Goal: Information Seeking & Learning: Learn about a topic

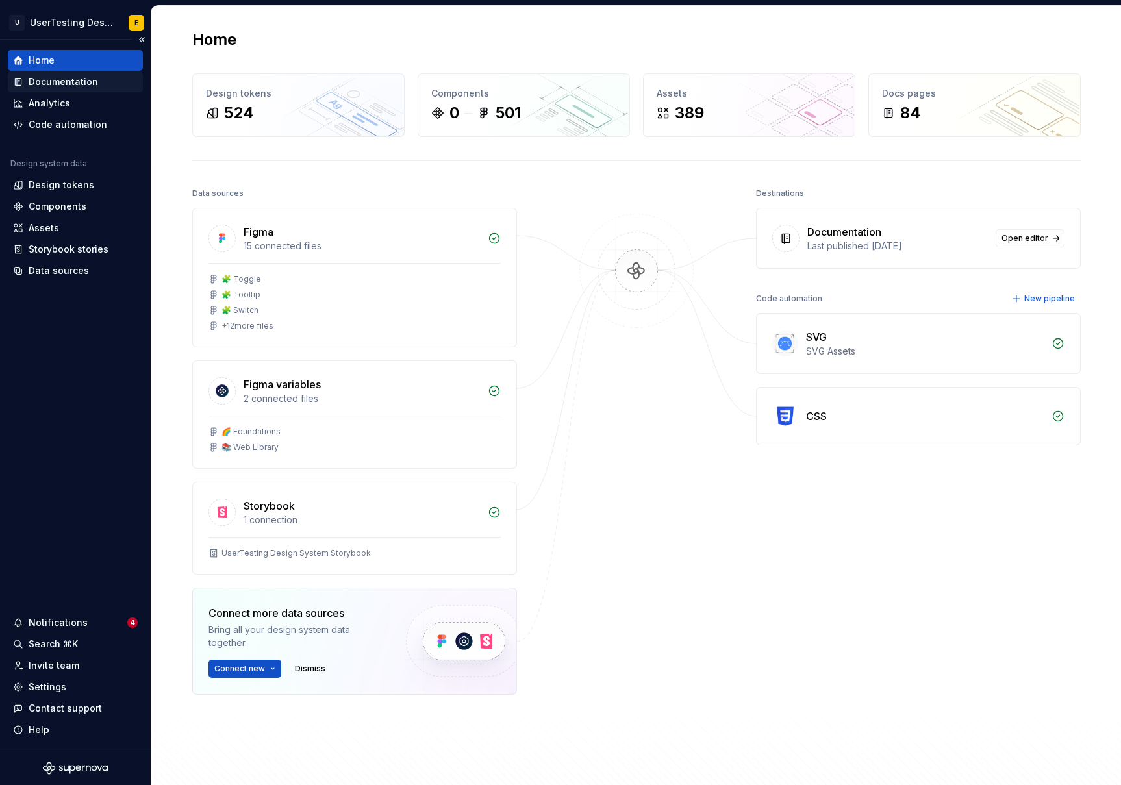
click at [71, 79] on div "Documentation" at bounding box center [64, 81] width 70 height 13
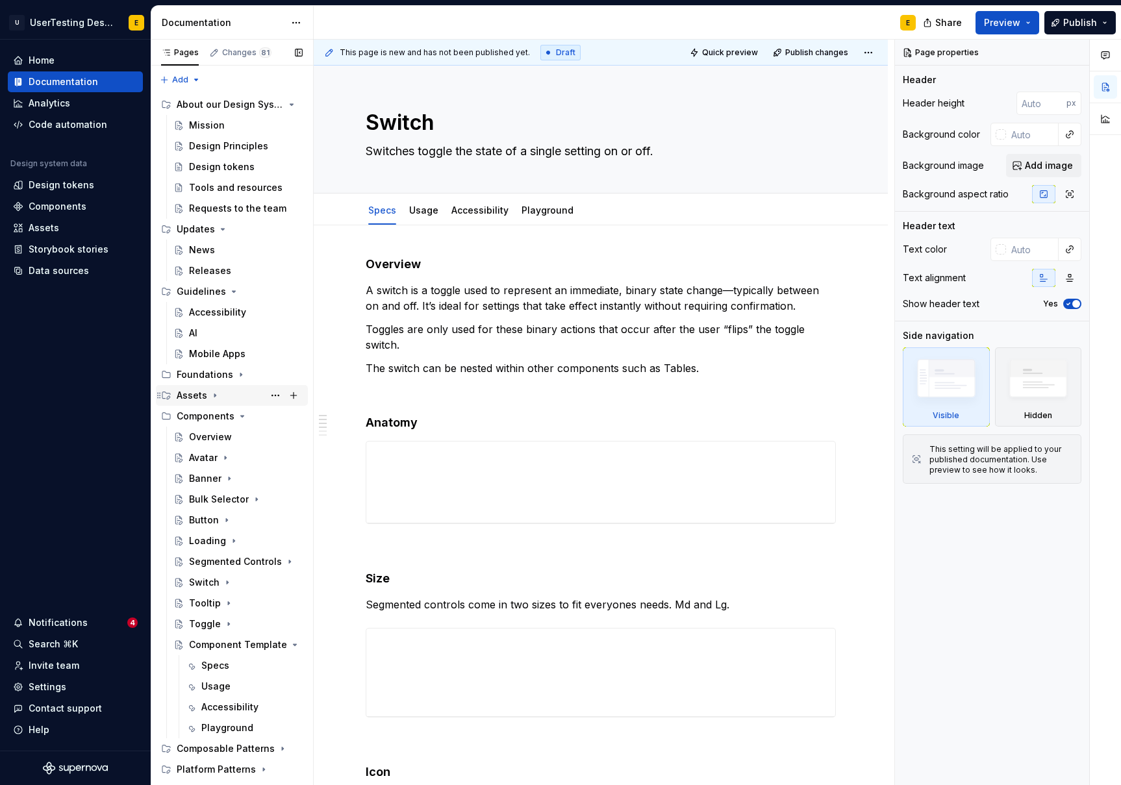
click at [214, 395] on icon "Page tree" at bounding box center [214, 395] width 1 height 3
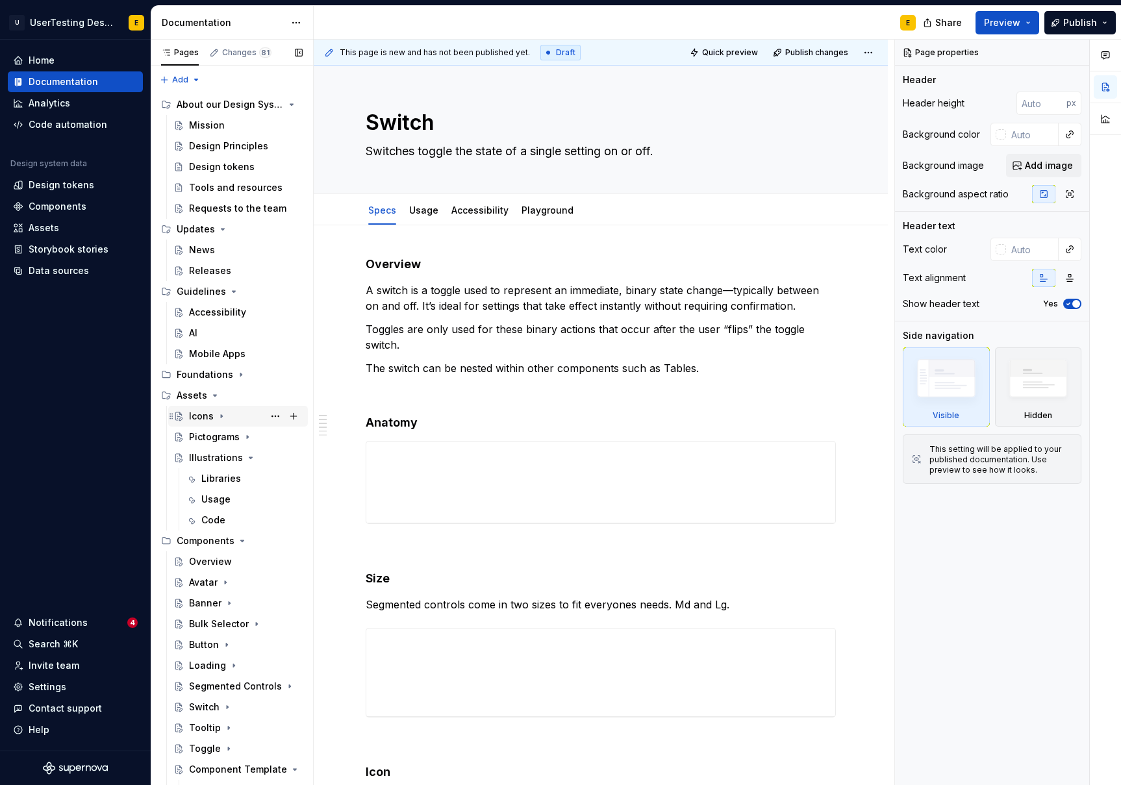
scroll to position [8, 0]
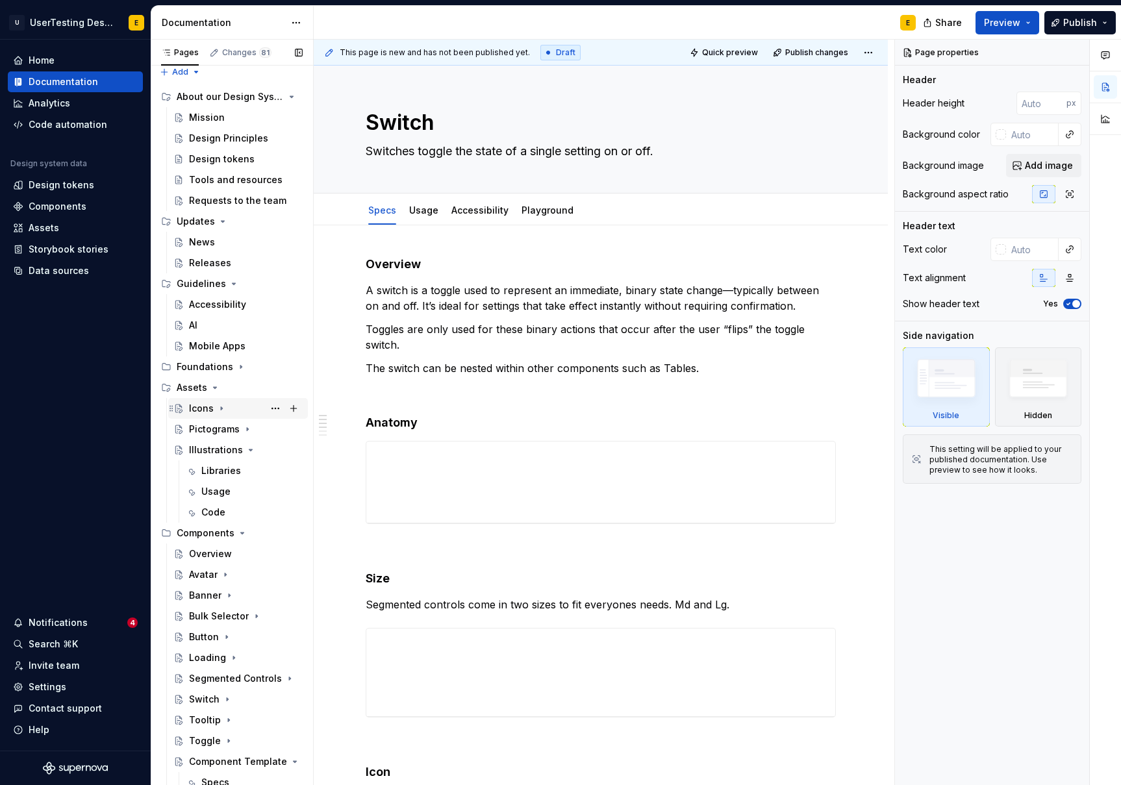
click at [221, 407] on icon "Page tree" at bounding box center [221, 408] width 1 height 3
click at [207, 405] on div "Icons" at bounding box center [201, 408] width 25 height 13
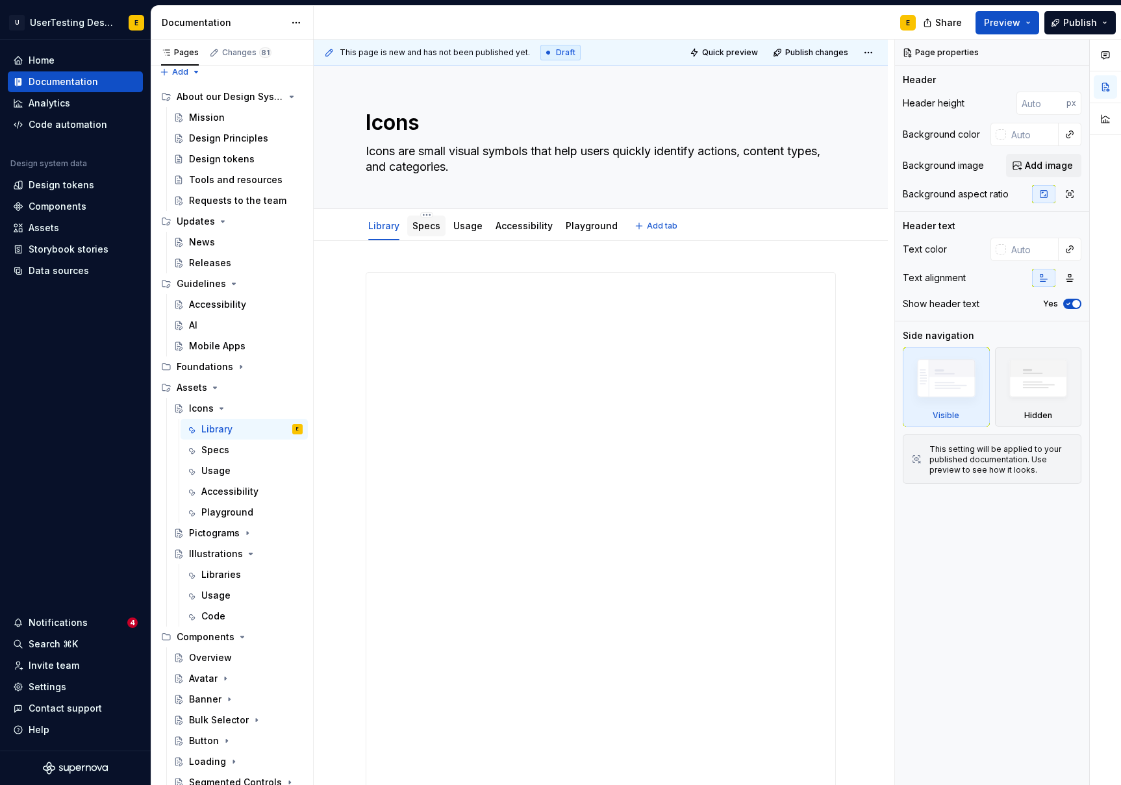
click at [424, 227] on link "Specs" at bounding box center [427, 225] width 28 height 11
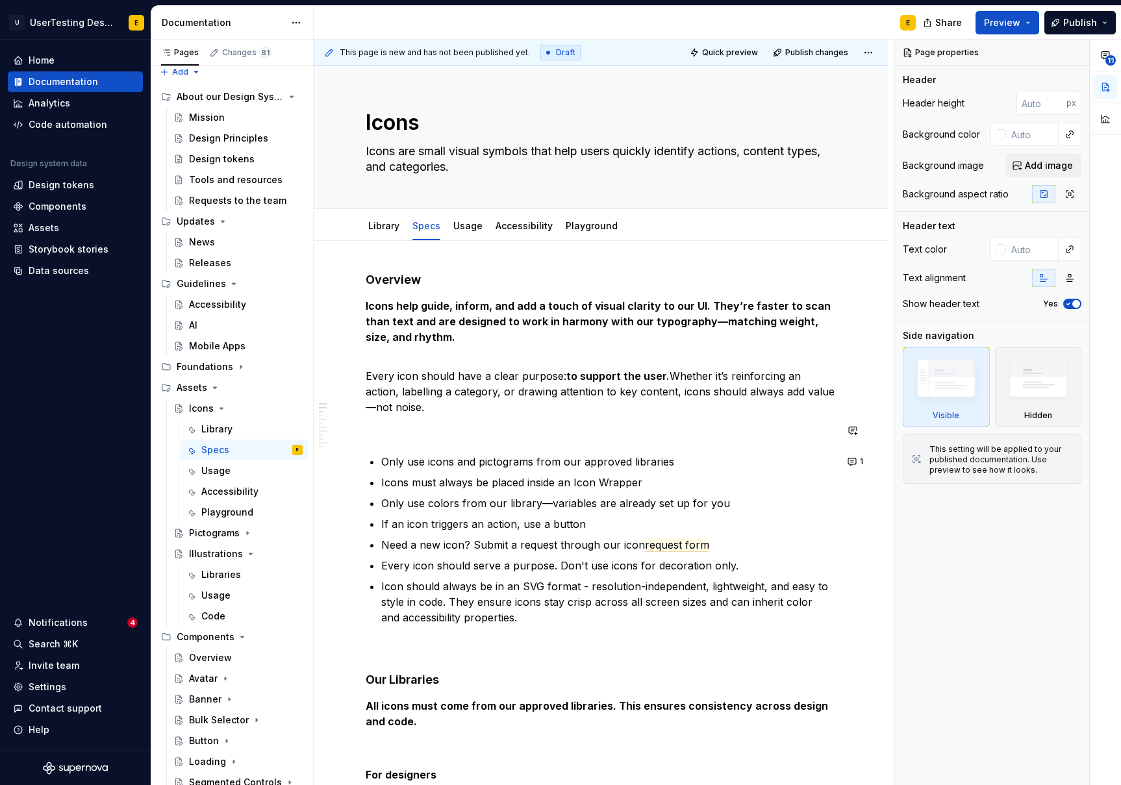
scroll to position [68, 0]
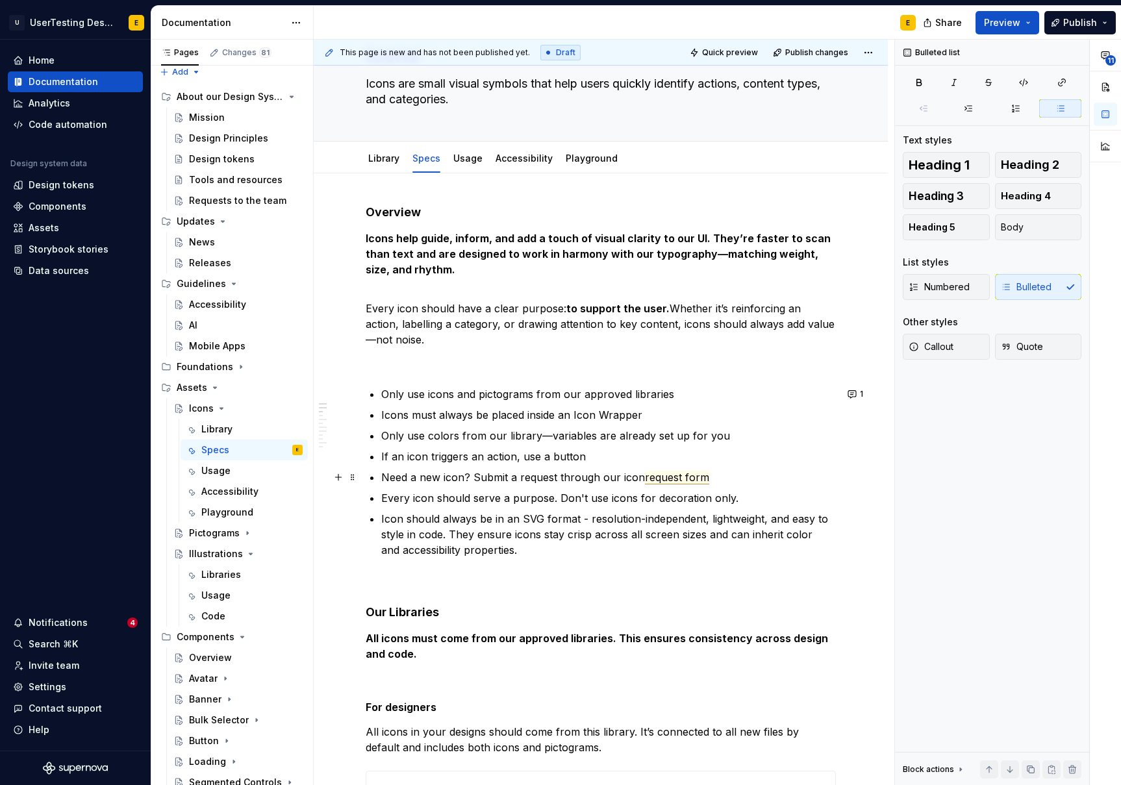
click at [669, 476] on span "request form" at bounding box center [677, 478] width 64 height 14
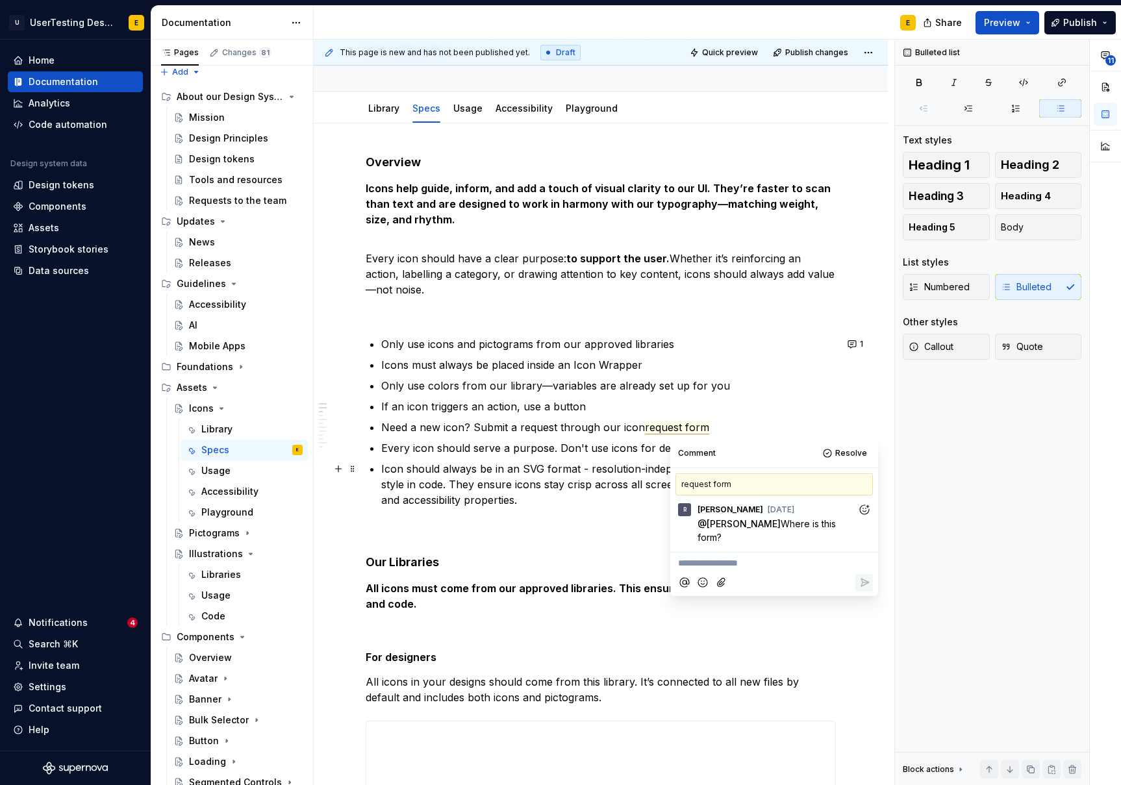
scroll to position [142, 0]
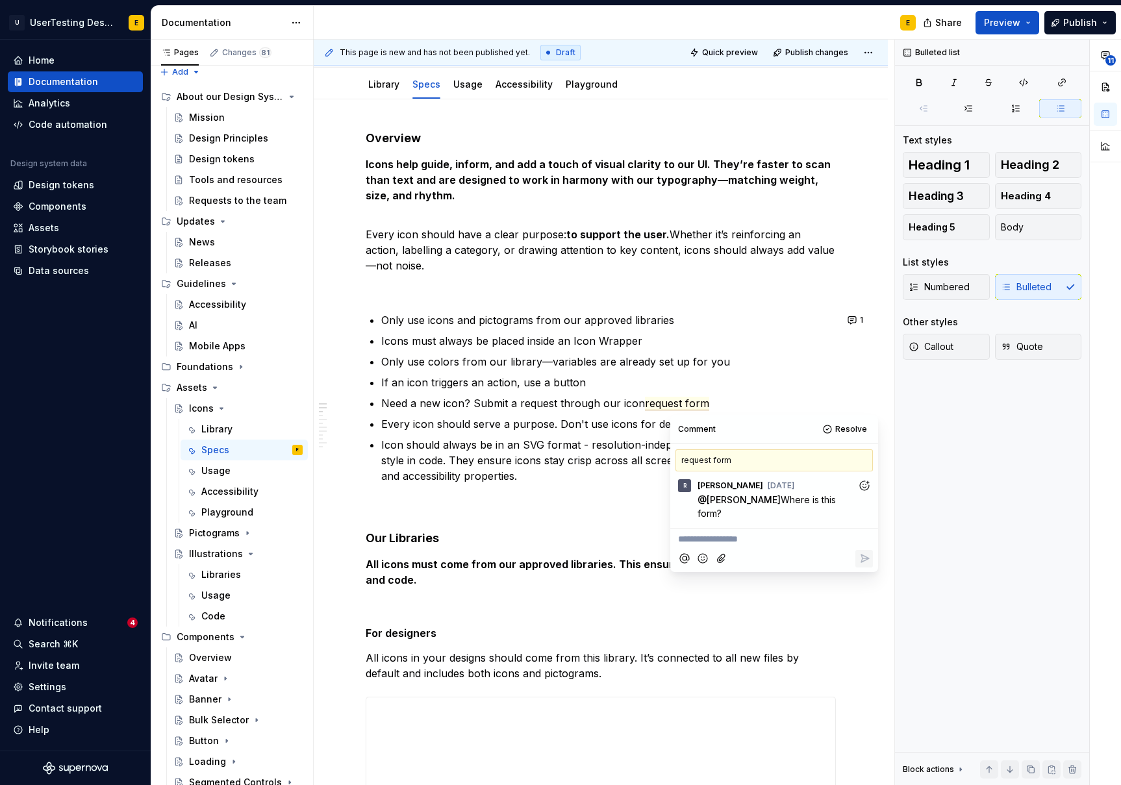
click at [748, 533] on p "**********" at bounding box center [774, 540] width 192 height 14
type textarea "*"
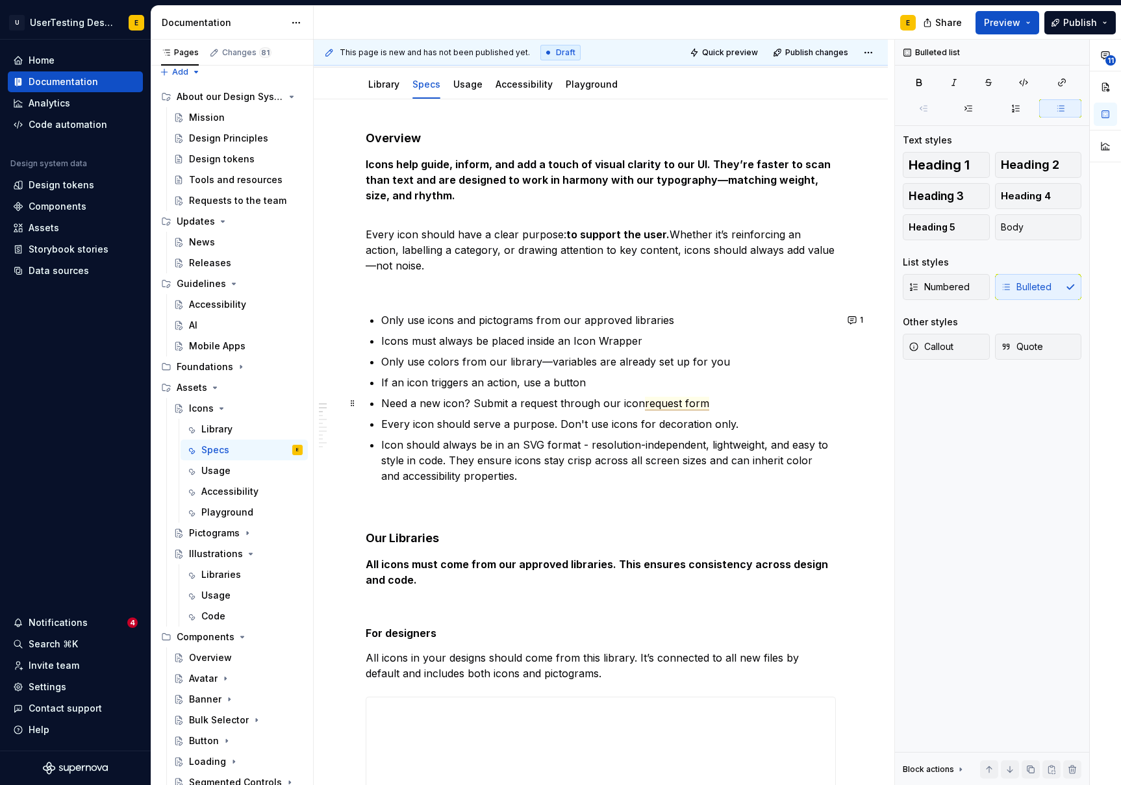
click at [680, 403] on span "request form" at bounding box center [677, 404] width 64 height 14
drag, startPoint x: 704, startPoint y: 404, endPoint x: 643, endPoint y: 406, distance: 60.5
click at [645, 406] on span "request form" at bounding box center [677, 404] width 64 height 14
click at [969, 379] on button "button" at bounding box center [969, 379] width 18 height 18
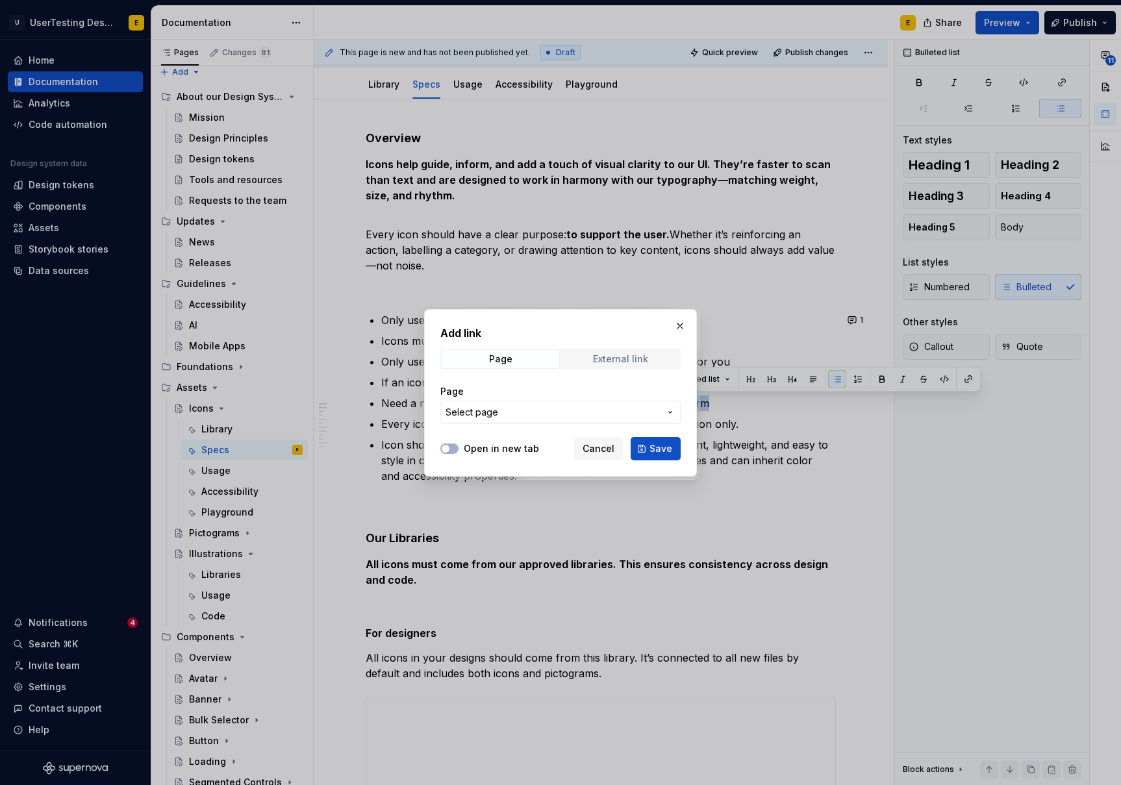
click at [609, 354] on div "External link" at bounding box center [620, 359] width 55 height 10
click at [476, 411] on input "URL" at bounding box center [560, 412] width 240 height 23
paste input "[URL][DOMAIN_NAME]"
type input "[URL][DOMAIN_NAME]"
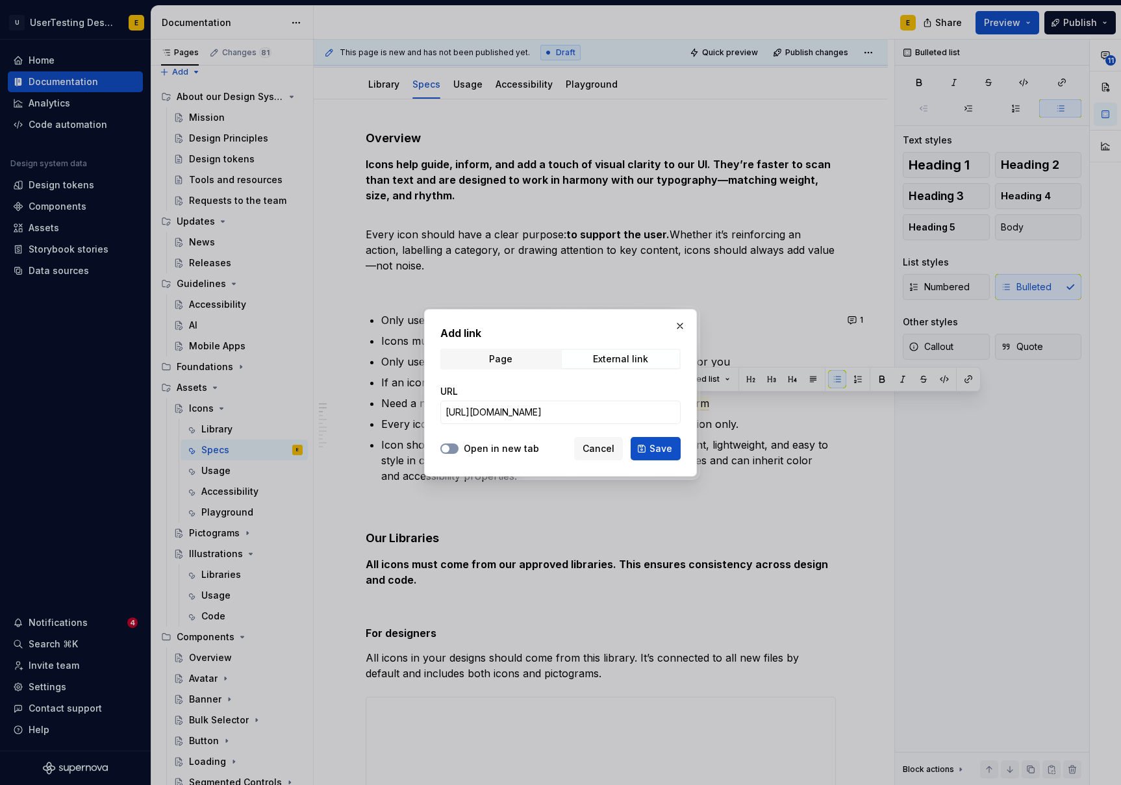
click at [444, 448] on span "button" at bounding box center [446, 449] width 8 height 8
click at [654, 451] on span "Save" at bounding box center [661, 448] width 23 height 13
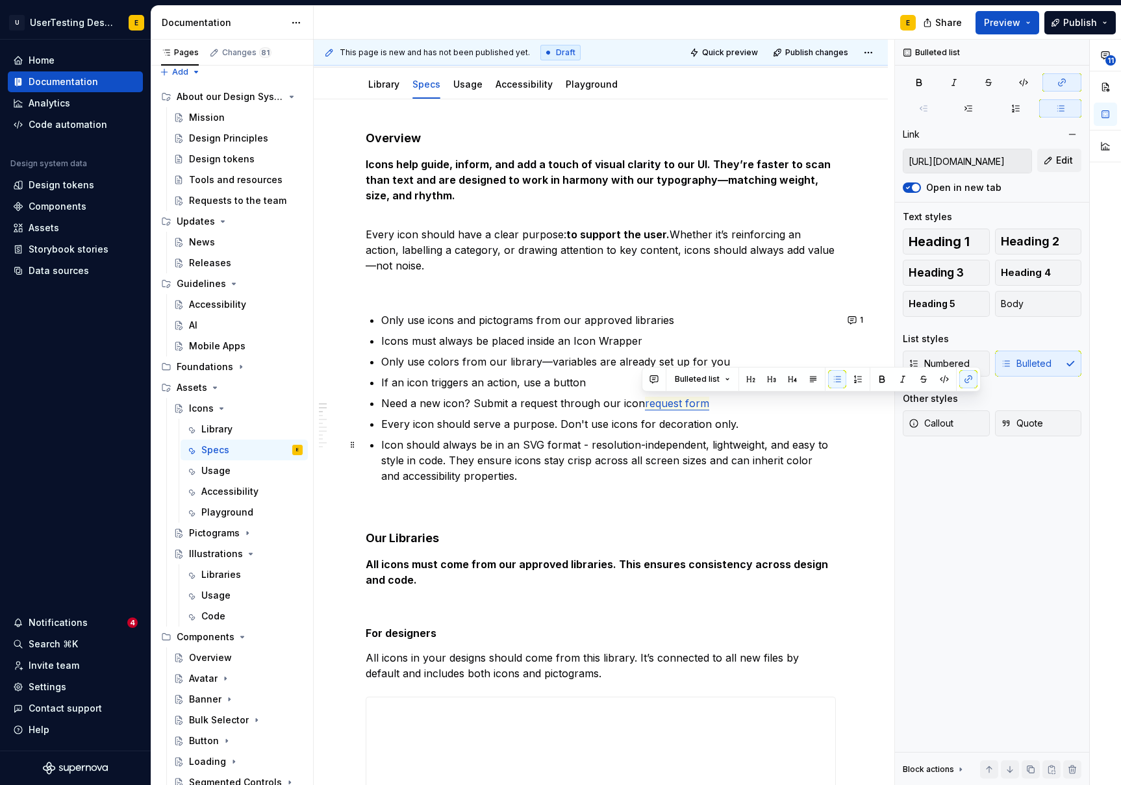
click at [567, 433] on ul "Only use icons and pictograms from our approved libraries Icons must always be …" at bounding box center [608, 398] width 455 height 172
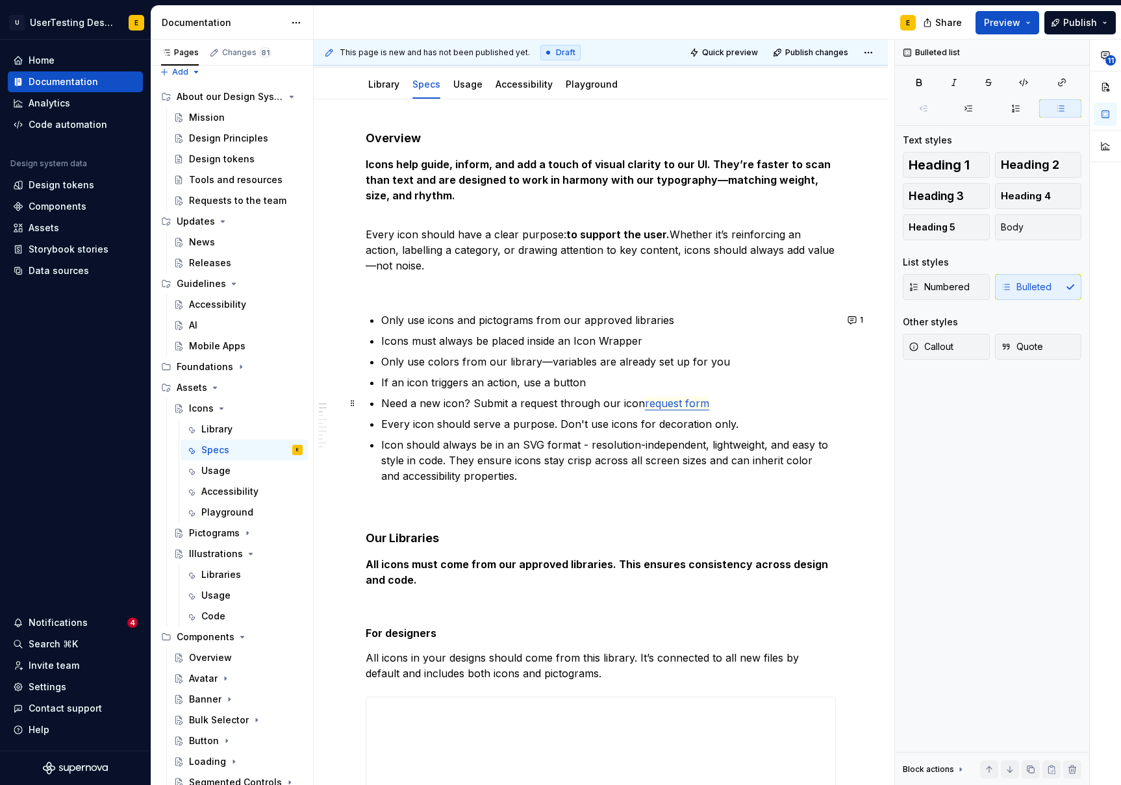
click at [681, 404] on span "request form" at bounding box center [677, 404] width 64 height 14
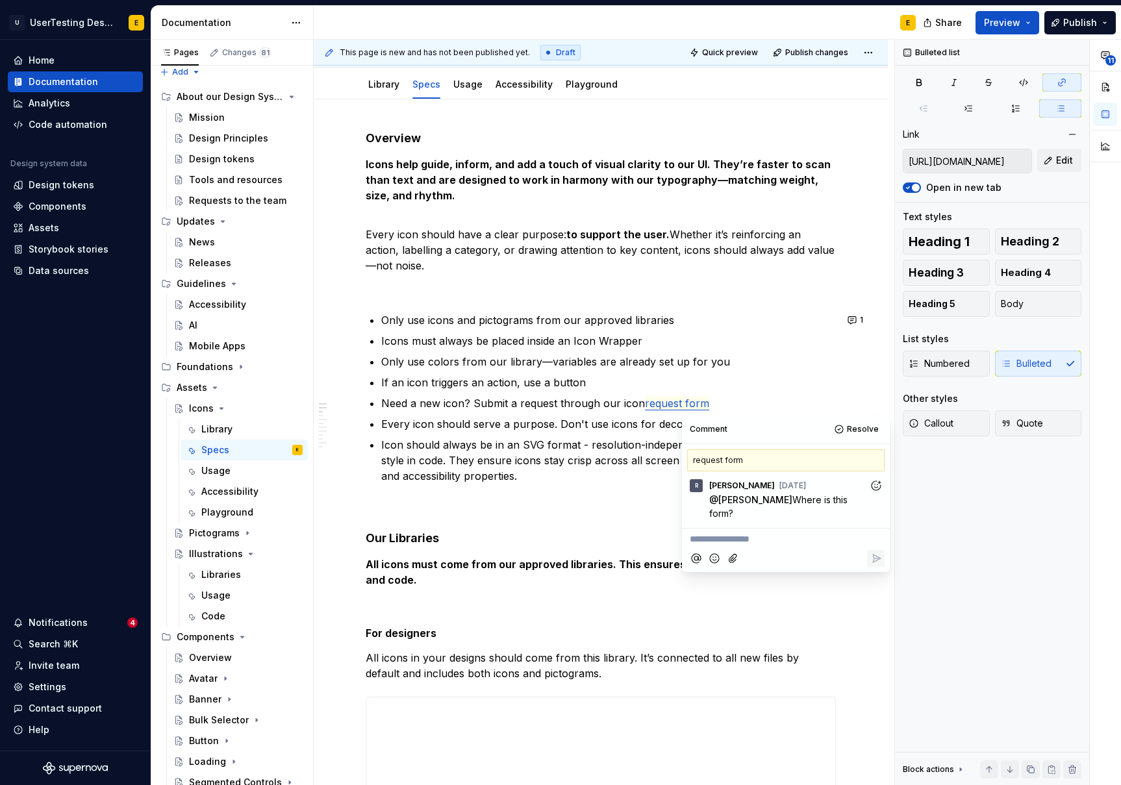
click at [741, 533] on p "**********" at bounding box center [786, 540] width 192 height 14
click at [882, 552] on icon "Reply" at bounding box center [876, 558] width 13 height 13
click at [866, 428] on span "Resolve" at bounding box center [863, 429] width 32 height 10
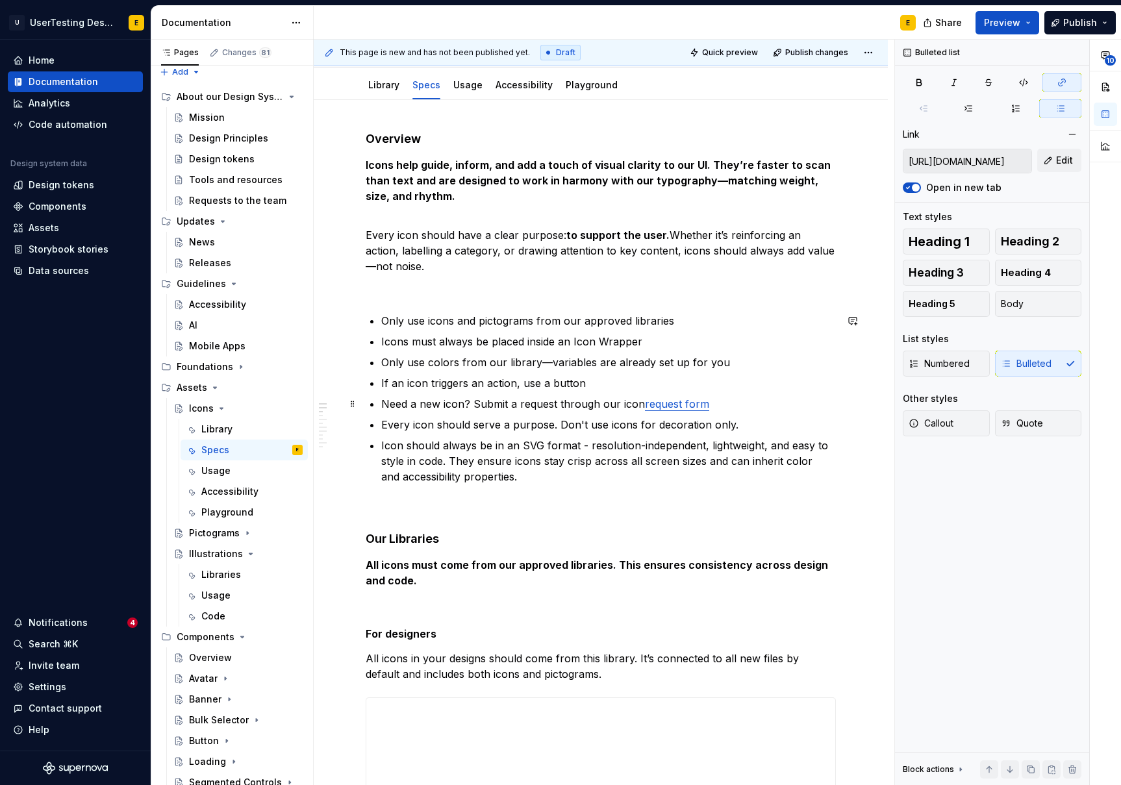
click at [663, 402] on commenthighlight "request form" at bounding box center [677, 404] width 64 height 13
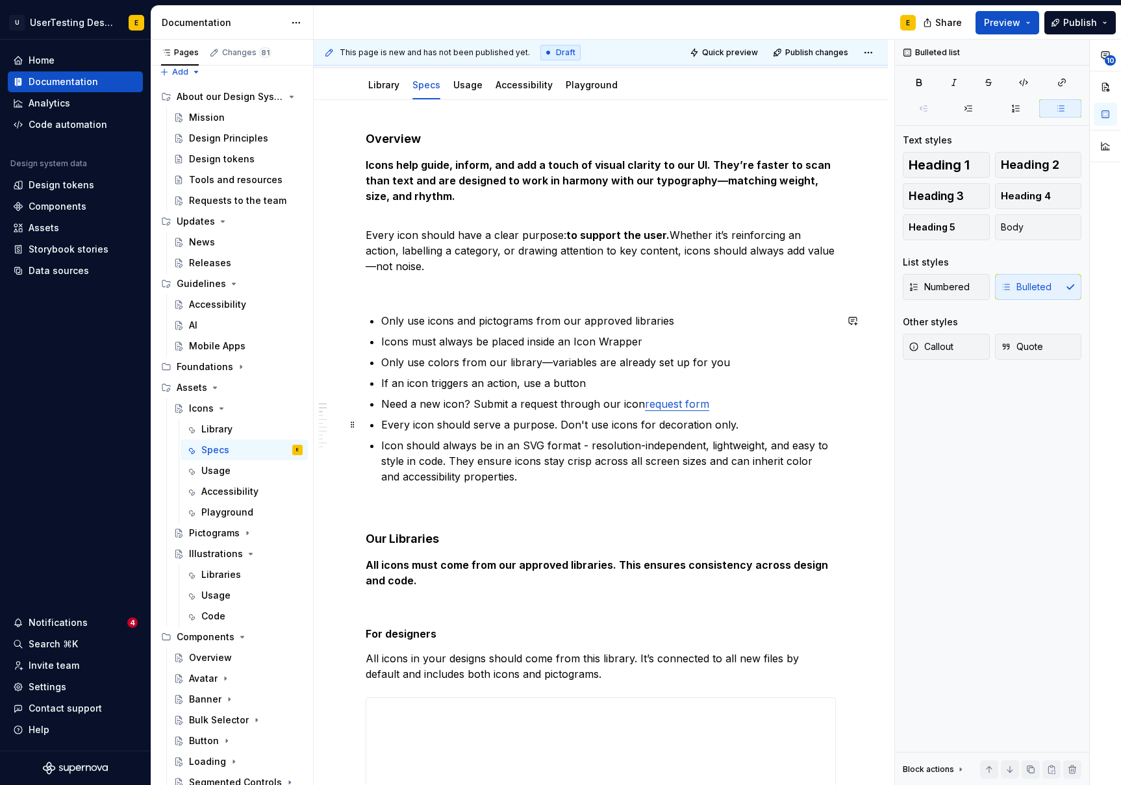
click at [511, 418] on p "Every icon should serve a purpose. Don't use icons for decoration only." at bounding box center [608, 425] width 455 height 16
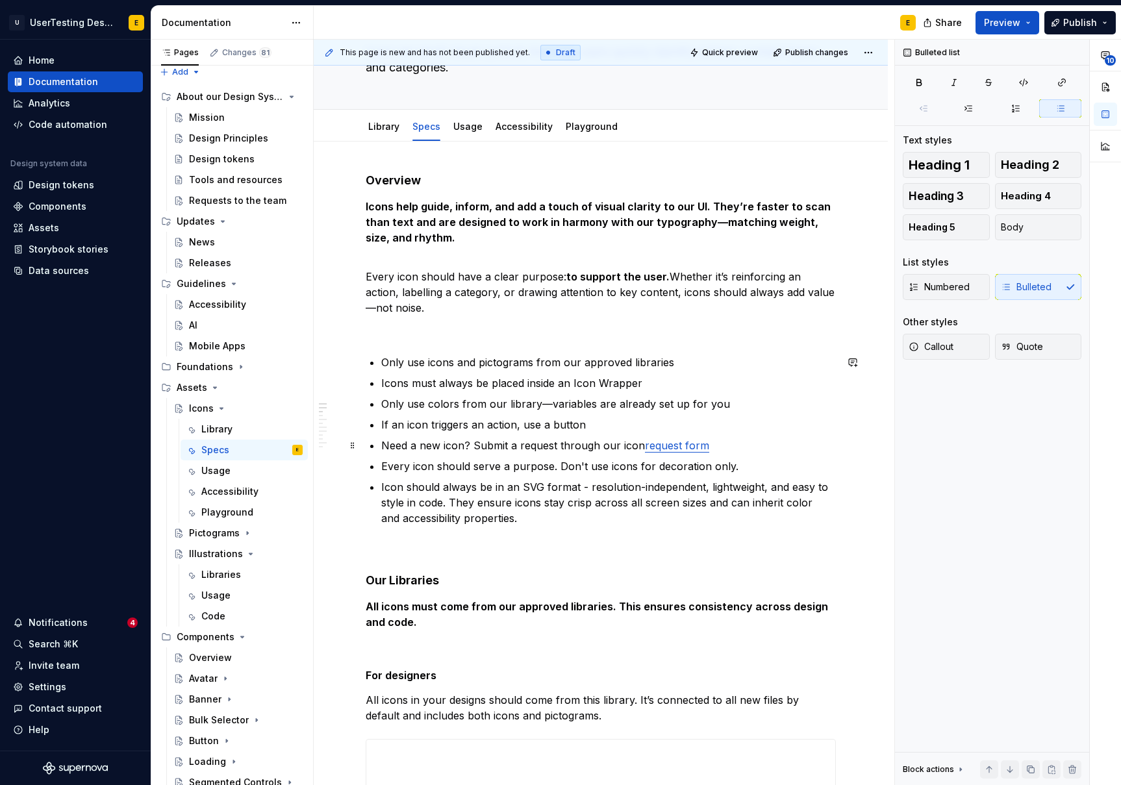
scroll to position [95, 0]
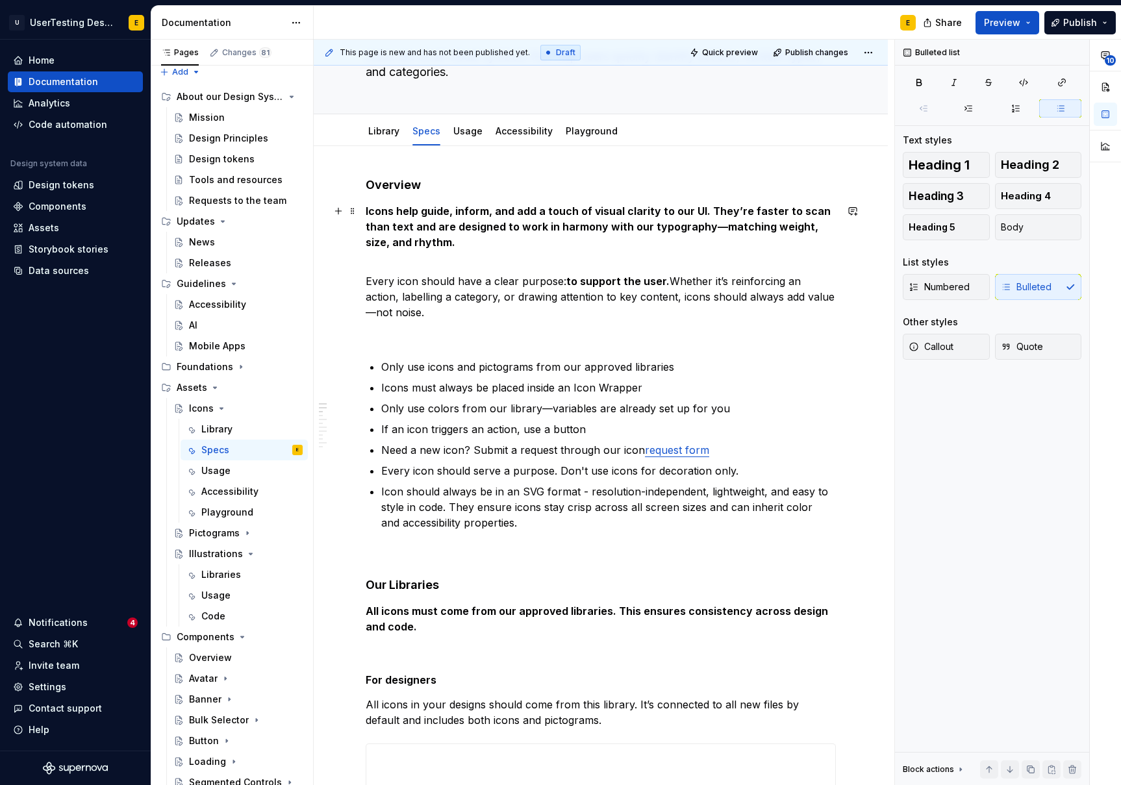
click at [689, 227] on strong "Icons help guide, inform, and add a touch of visual clarity to our UI. They’re …" at bounding box center [600, 227] width 468 height 44
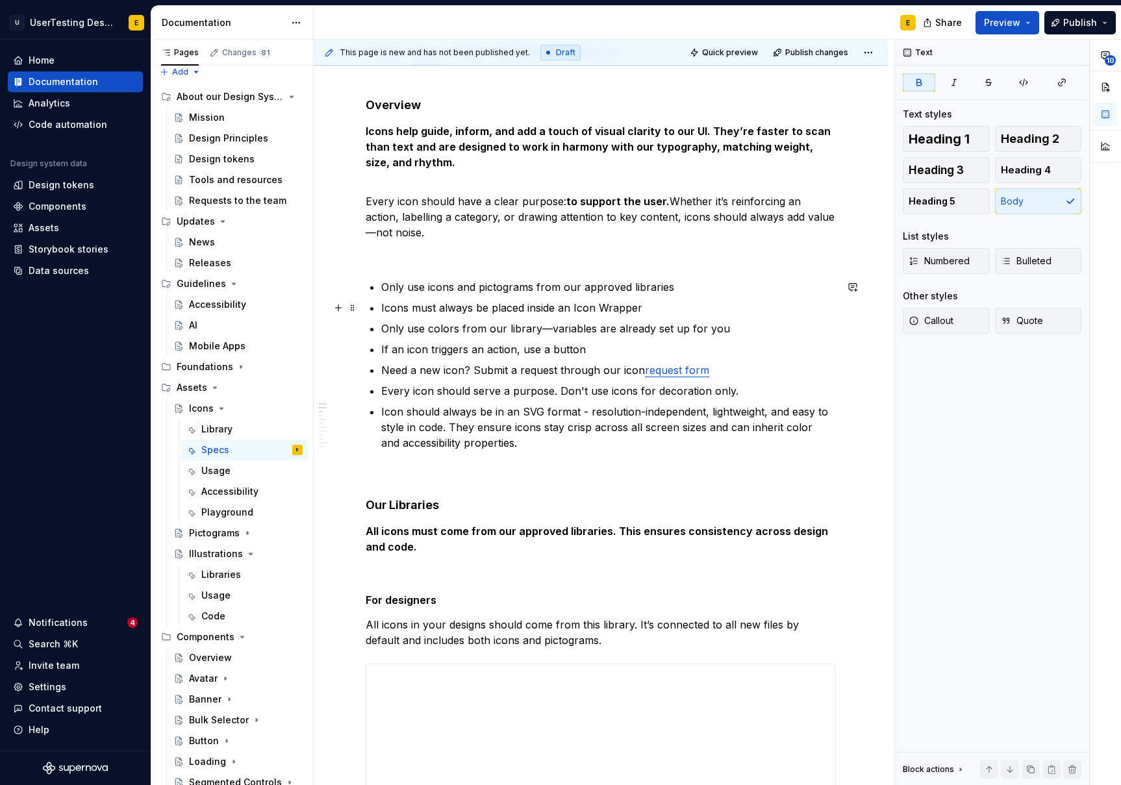
scroll to position [168, 0]
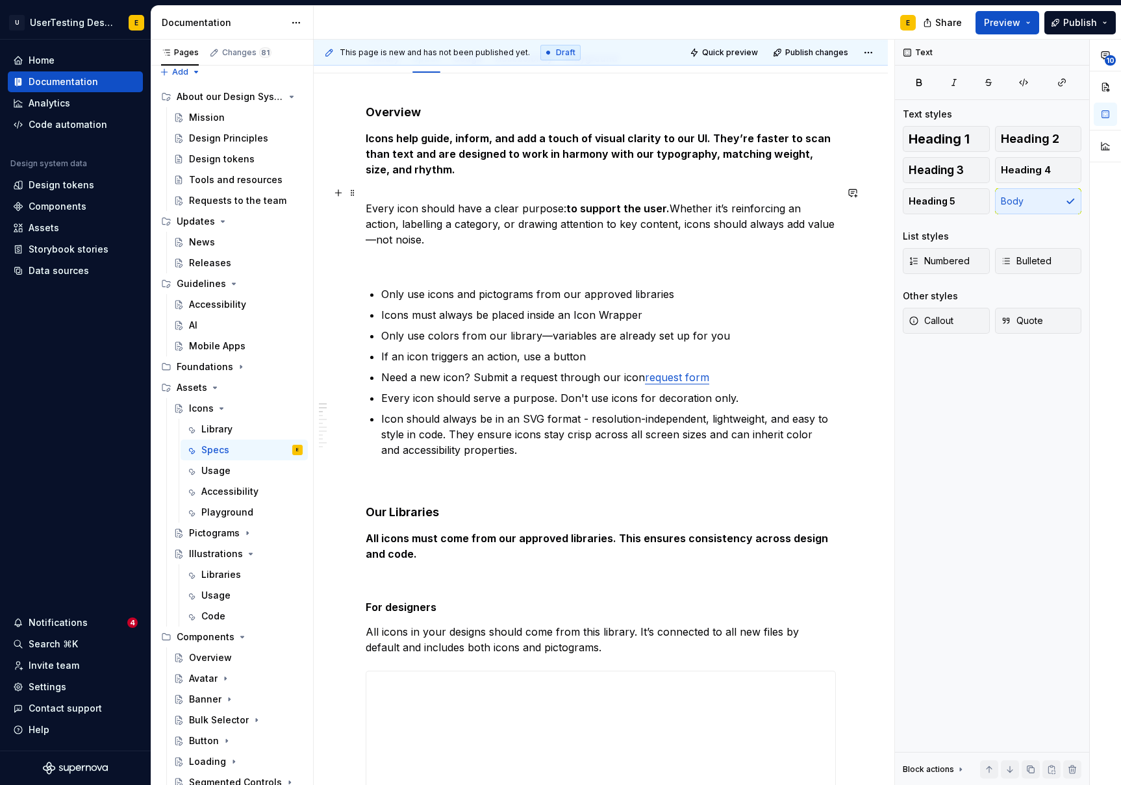
drag, startPoint x: 804, startPoint y: 225, endPoint x: 806, endPoint y: 240, distance: 14.4
click at [803, 227] on p "Every icon should have a clear purpose: to support the user. Whether it’s reinf…" at bounding box center [601, 216] width 470 height 62
click at [470, 311] on p "Icons must always be placed inside an Icon Wrapper" at bounding box center [608, 315] width 455 height 16
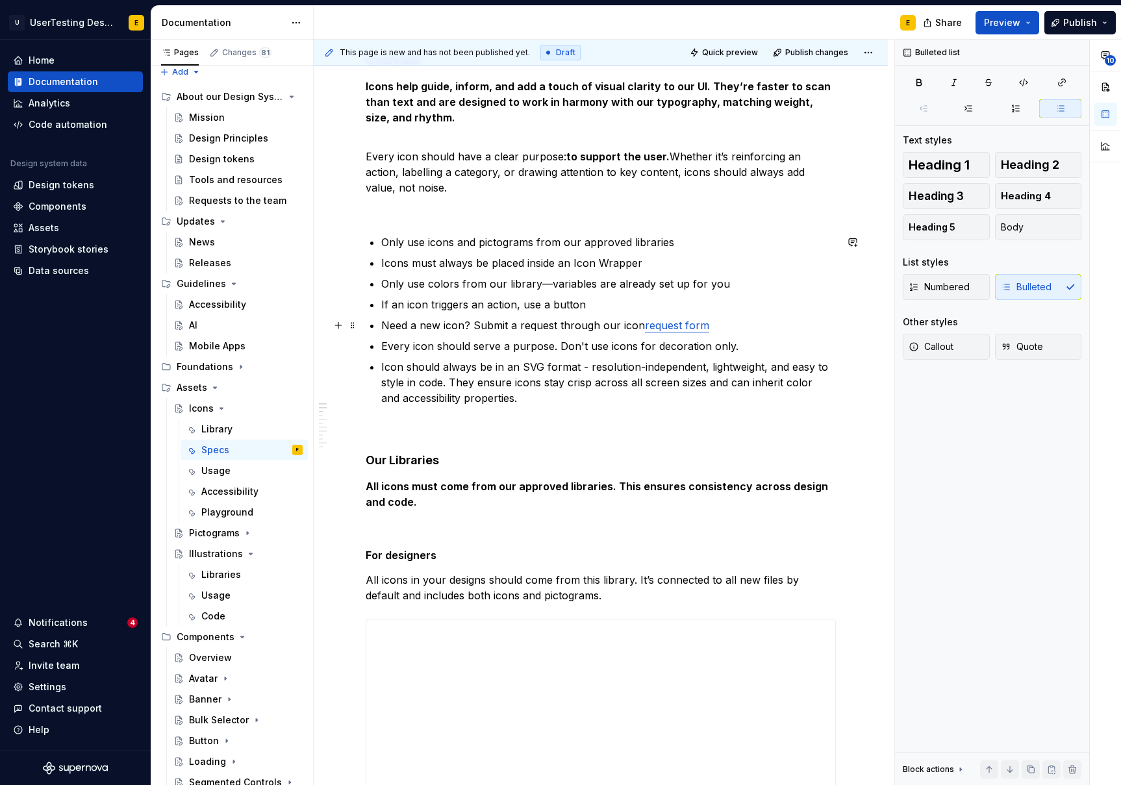
scroll to position [223, 0]
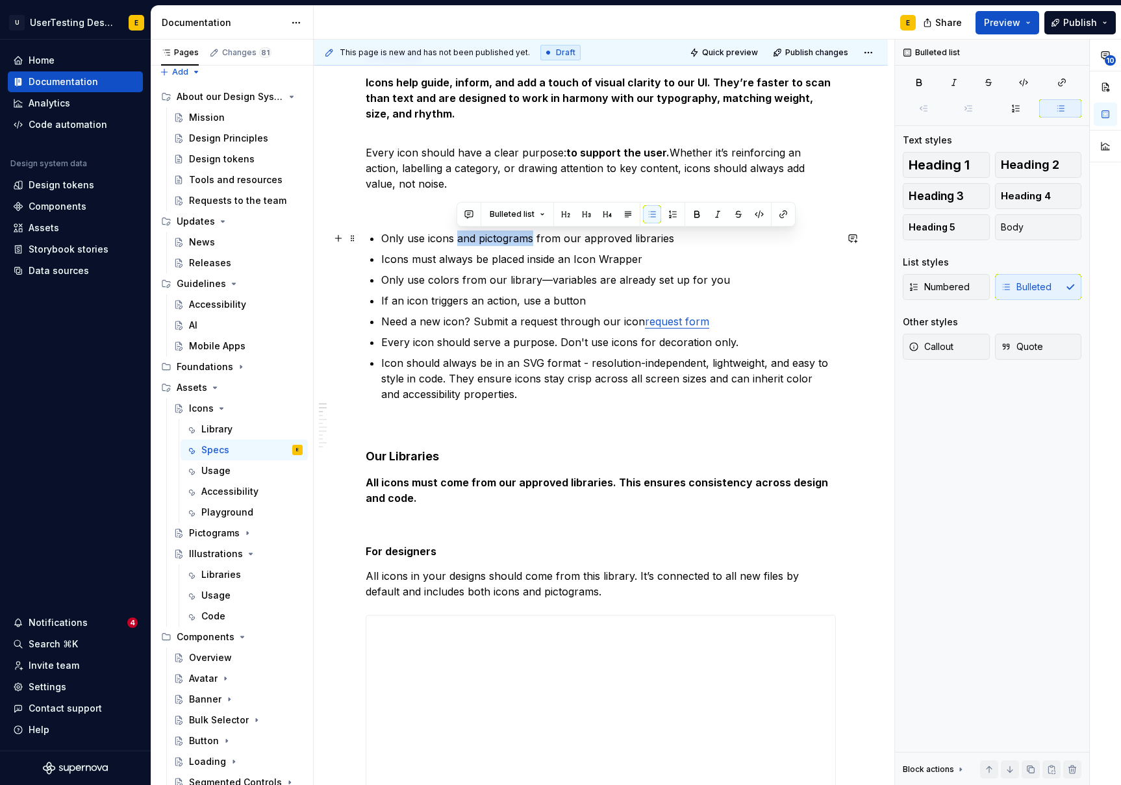
drag, startPoint x: 533, startPoint y: 238, endPoint x: 458, endPoint y: 240, distance: 75.4
click at [458, 240] on p "Only use icons and pictograms from our approved libraries" at bounding box center [608, 239] width 455 height 16
click at [546, 281] on p "Only use colors from our library—variables are already set up for you" at bounding box center [608, 280] width 455 height 16
click at [434, 299] on p "If an icon triggers an action, use a button" at bounding box center [608, 301] width 455 height 16
click at [583, 307] on p "If an icon triggers an action, use a button" at bounding box center [608, 301] width 455 height 16
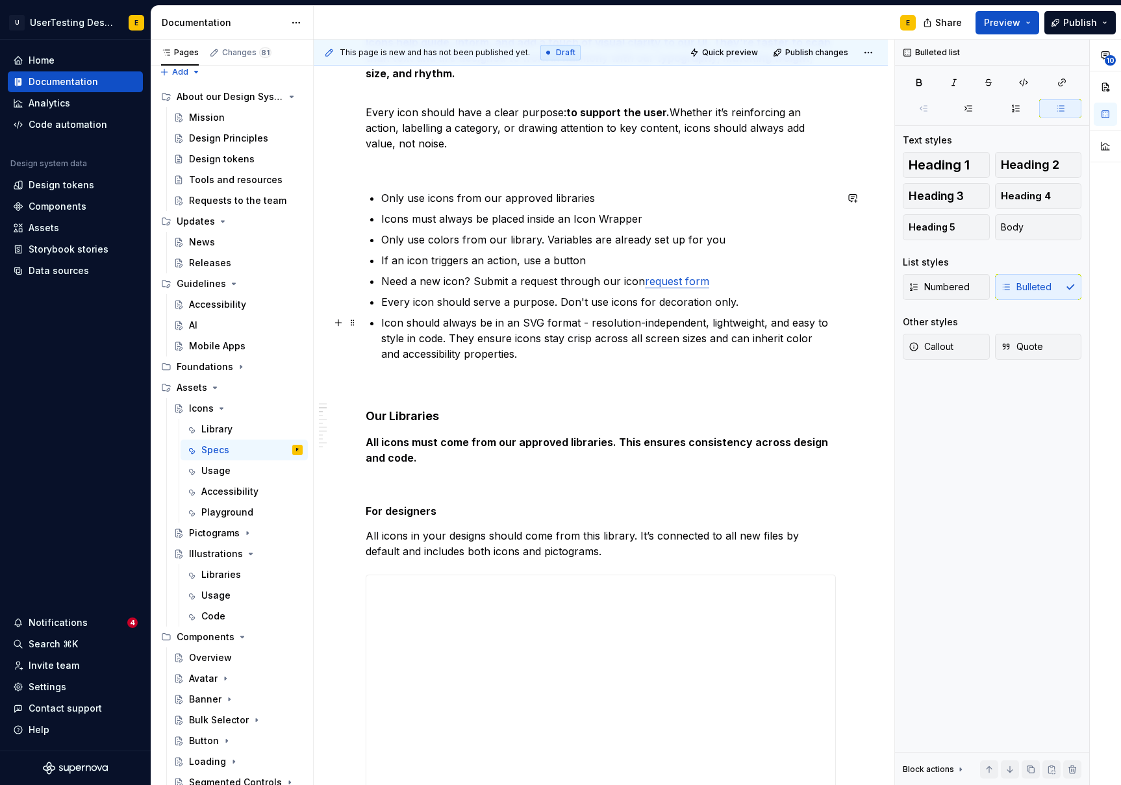
scroll to position [279, 0]
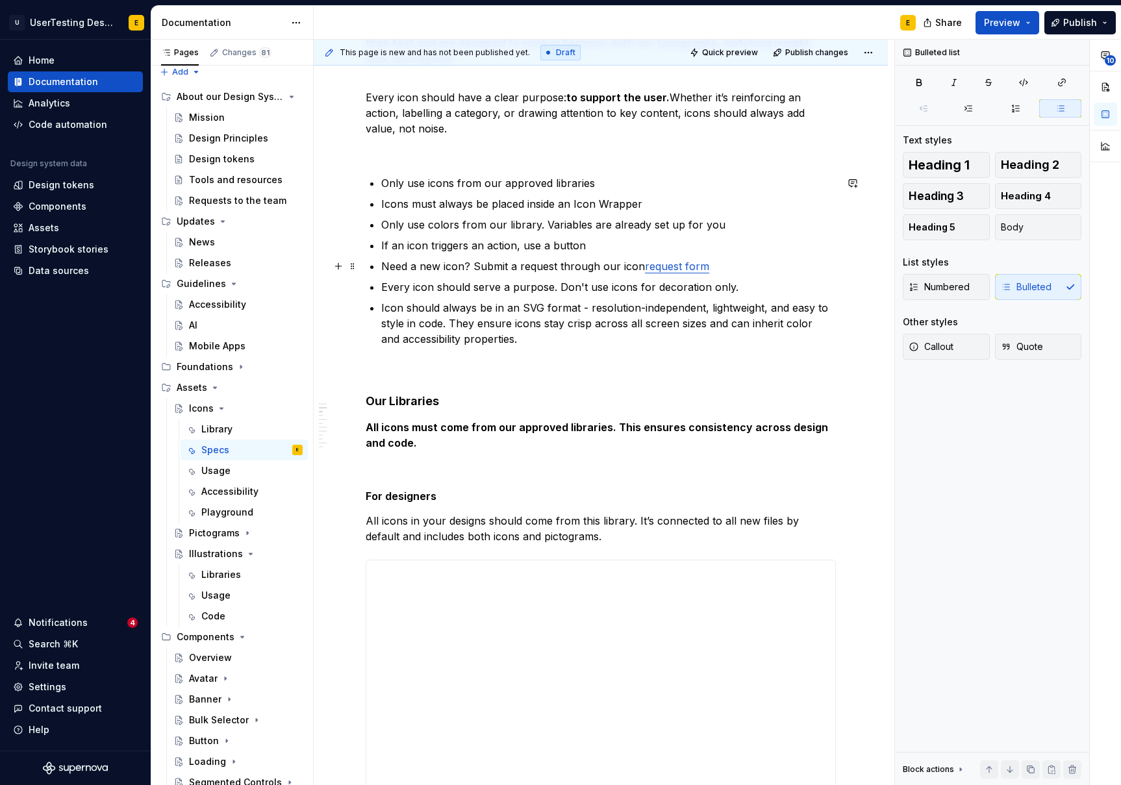
click at [406, 268] on p "Need a new icon? Submit a request through our icon request form" at bounding box center [608, 267] width 455 height 16
click at [533, 267] on p "Need a new icon? Submit a request through our icon request form" at bounding box center [608, 267] width 455 height 16
click at [430, 287] on p "Every icon should serve a purpose. Don't use icons for decoration only." at bounding box center [608, 287] width 455 height 16
click at [468, 307] on p "Icon should always be in an SVG format - resolution-independent, lightweight, a…" at bounding box center [608, 323] width 455 height 47
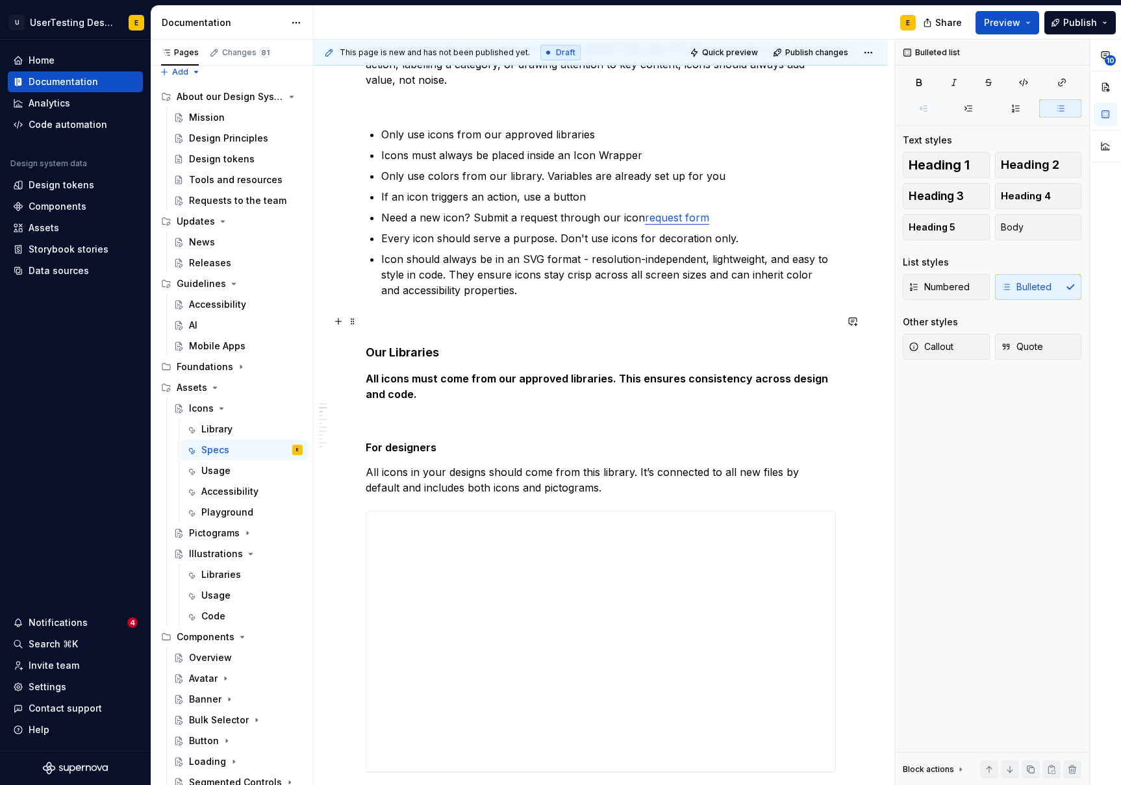
scroll to position [348, 0]
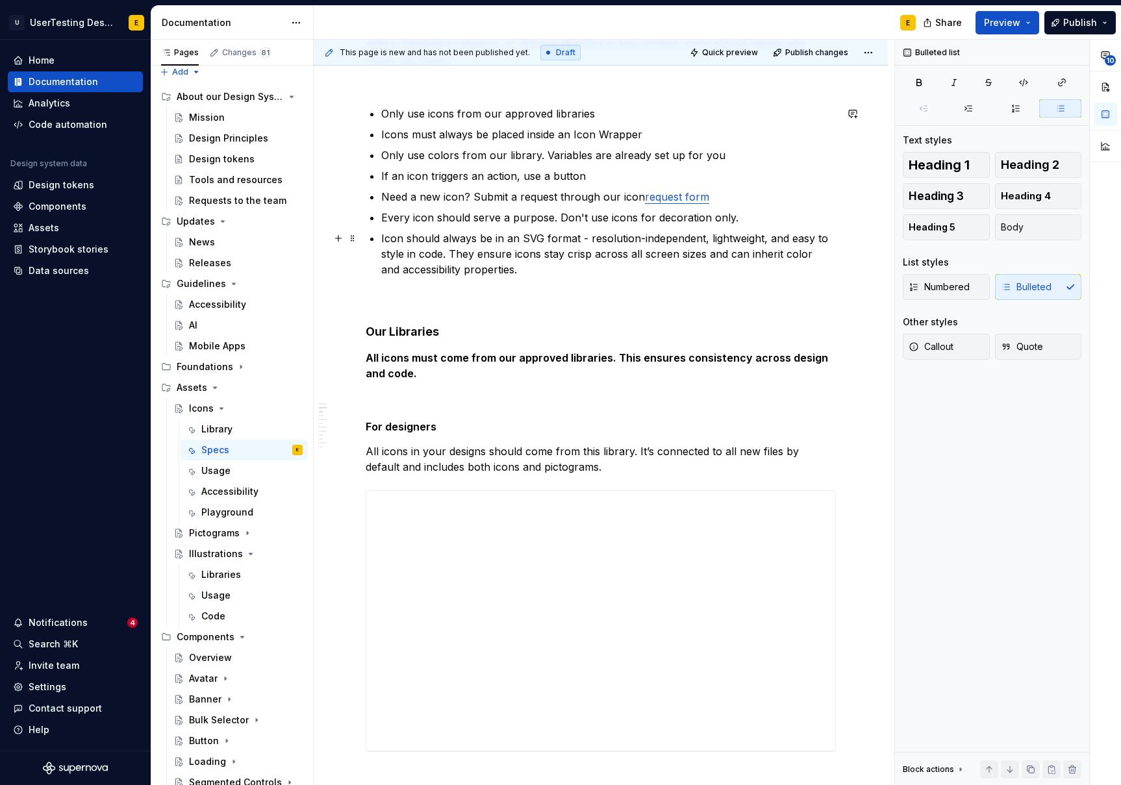
click at [585, 238] on p "Icon should always be in an SVG format - resolution-independent, lightweight, a…" at bounding box center [608, 254] width 455 height 47
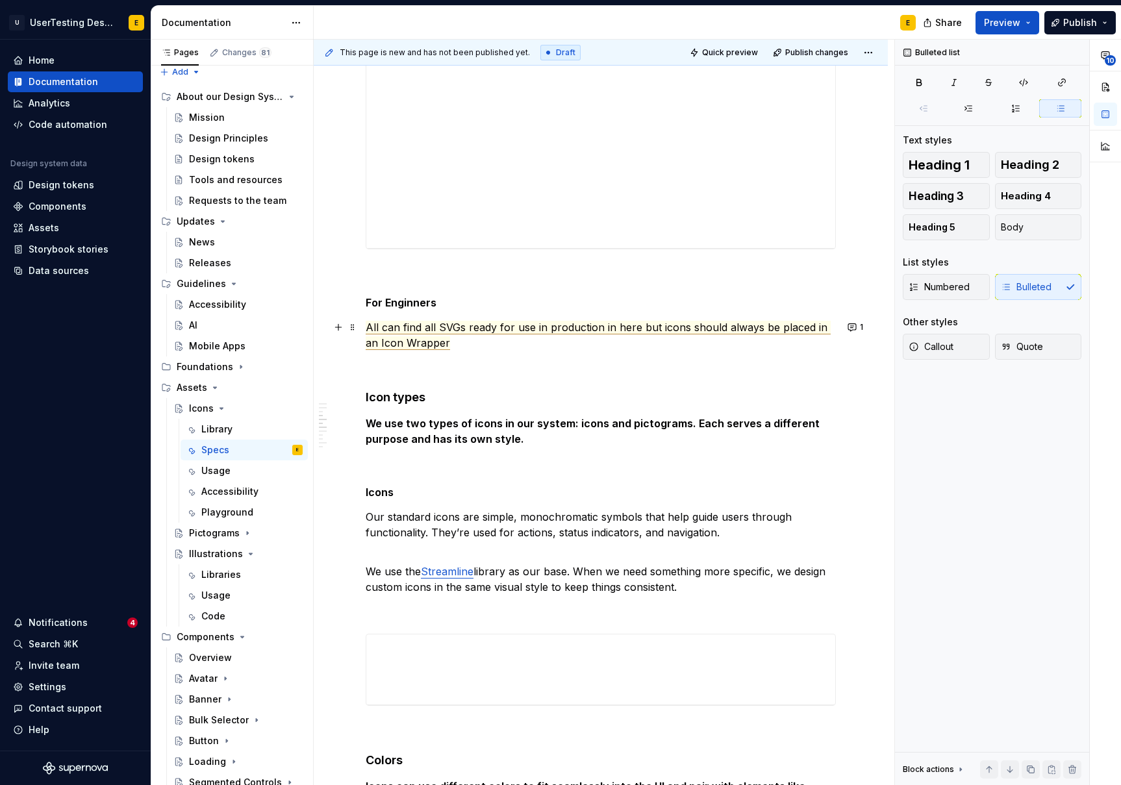
scroll to position [852, 0]
click at [410, 329] on span "All can find all SVGs ready for use in production in here but icons should alwa…" at bounding box center [598, 334] width 465 height 29
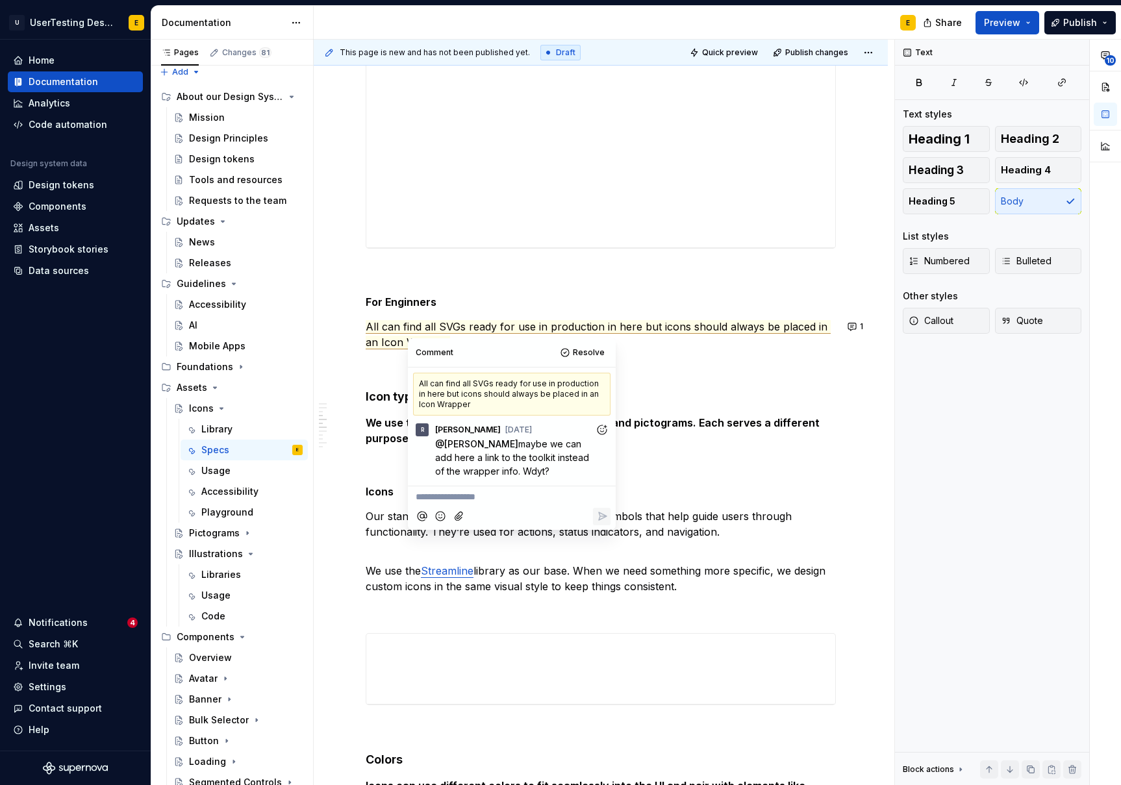
click at [691, 339] on p "All can find all SVGs ready for use in production in here but icons should alwa…" at bounding box center [601, 334] width 470 height 31
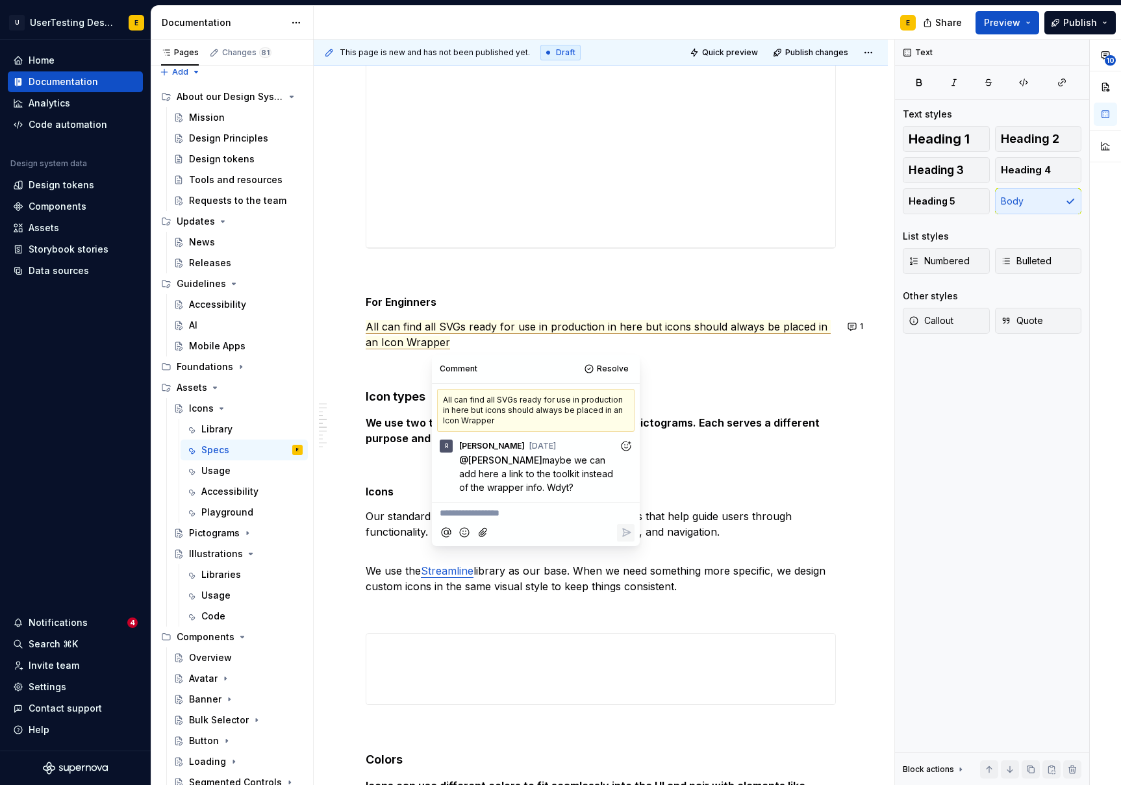
click at [379, 366] on p at bounding box center [601, 366] width 470 height 16
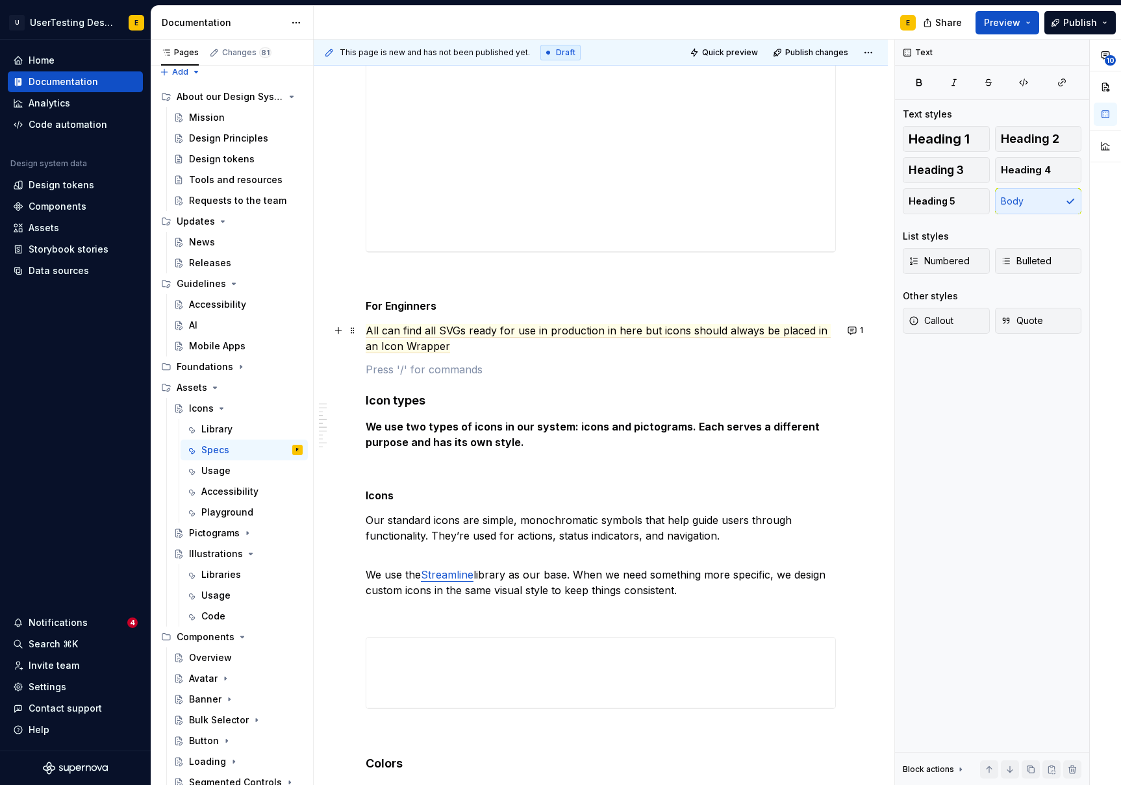
scroll to position [855, 0]
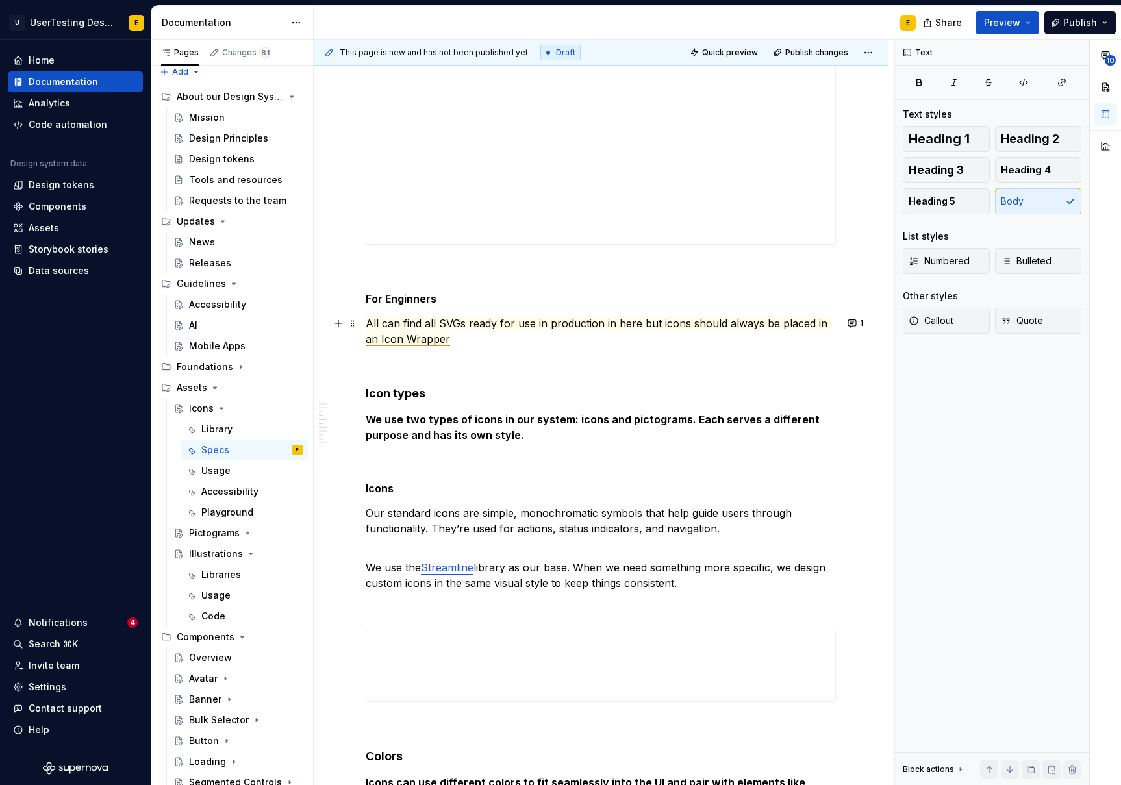
click at [387, 324] on span "All can find all SVGs ready for use in production in here but icons should alwa…" at bounding box center [598, 331] width 465 height 29
click at [624, 325] on span "Can find all SVGs ready for use in production in here but icons should always b…" at bounding box center [599, 331] width 466 height 29
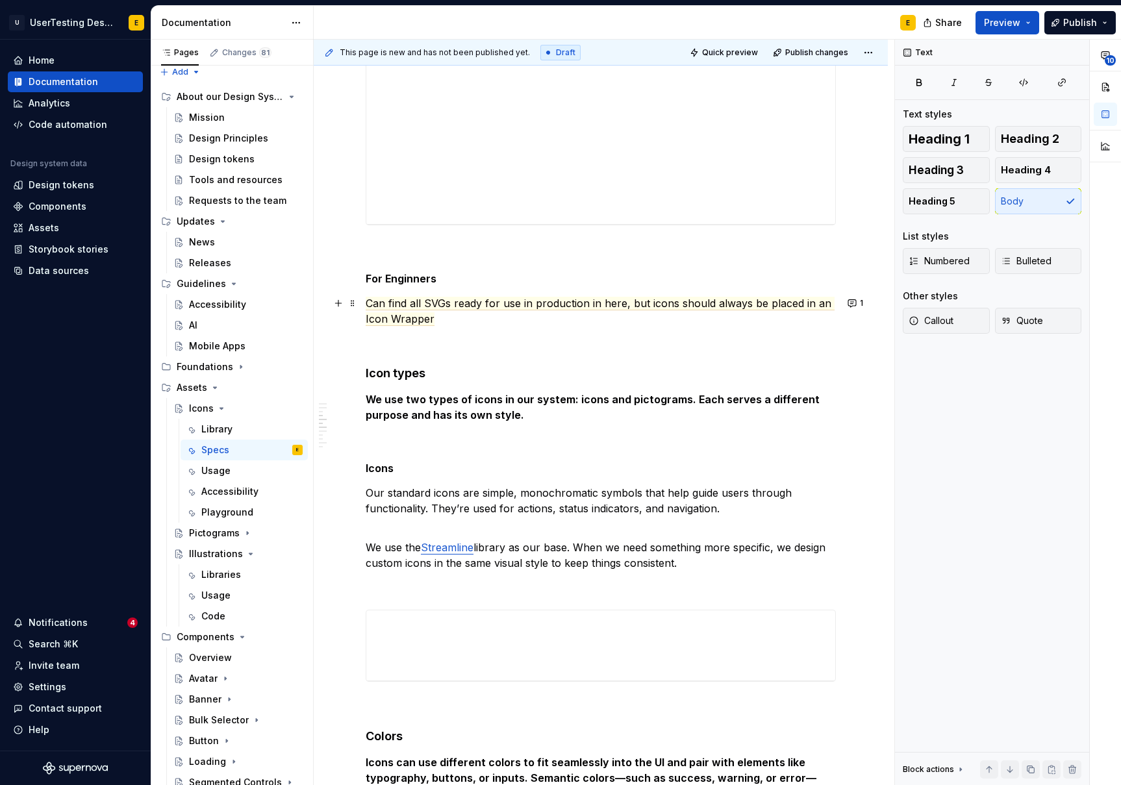
scroll to position [863, 0]
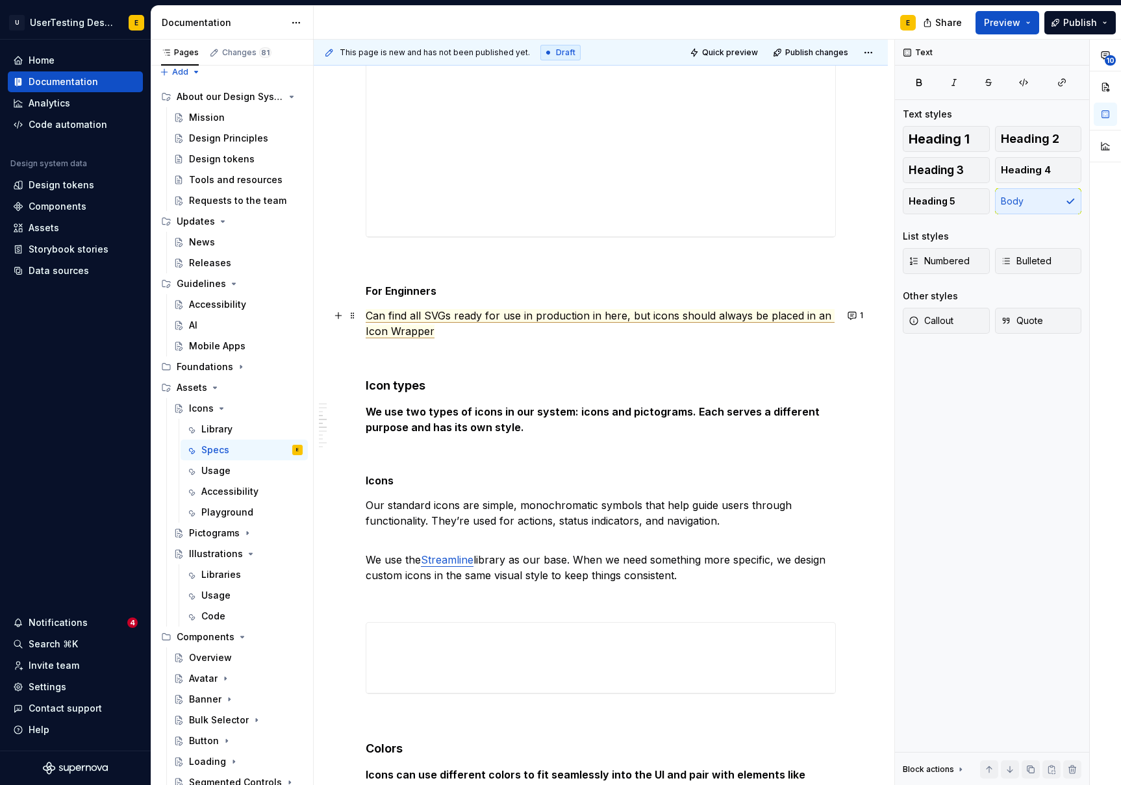
click at [415, 316] on span "Can find all SVGs ready for use in production in here, but icons should always …" at bounding box center [600, 323] width 469 height 29
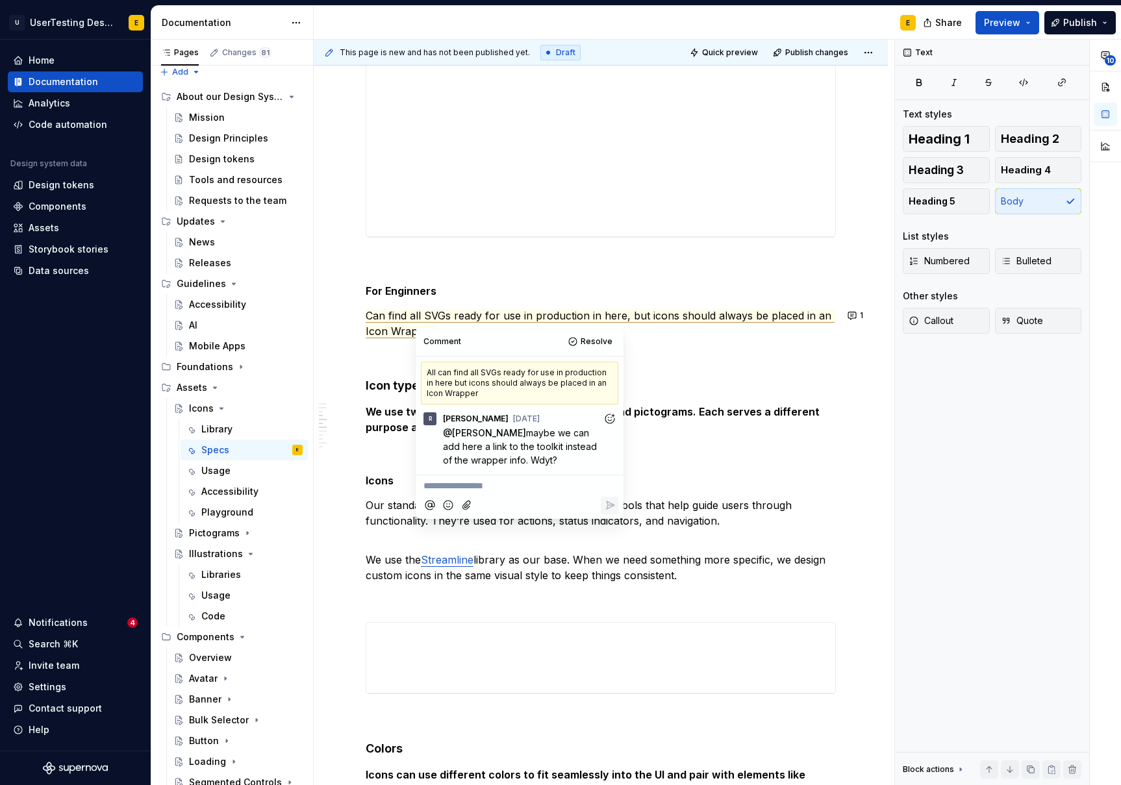
click at [403, 384] on h4 "Icon types" at bounding box center [601, 386] width 470 height 16
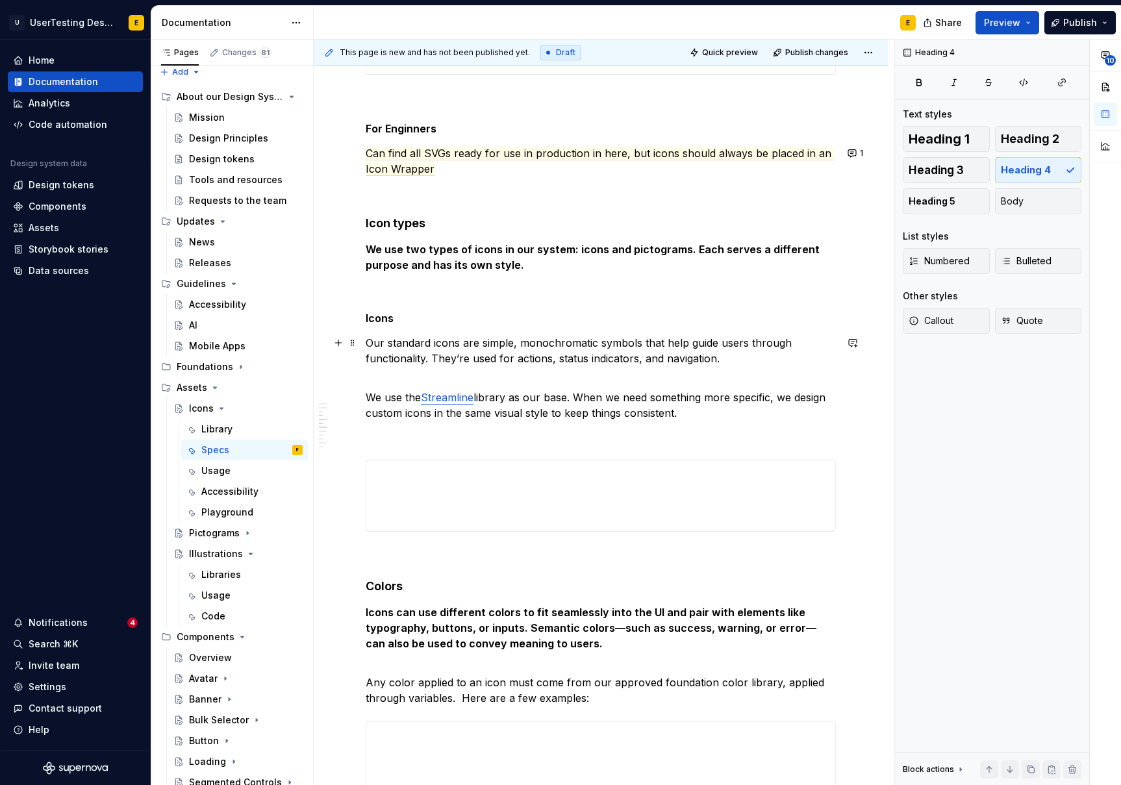
scroll to position [1026, 0]
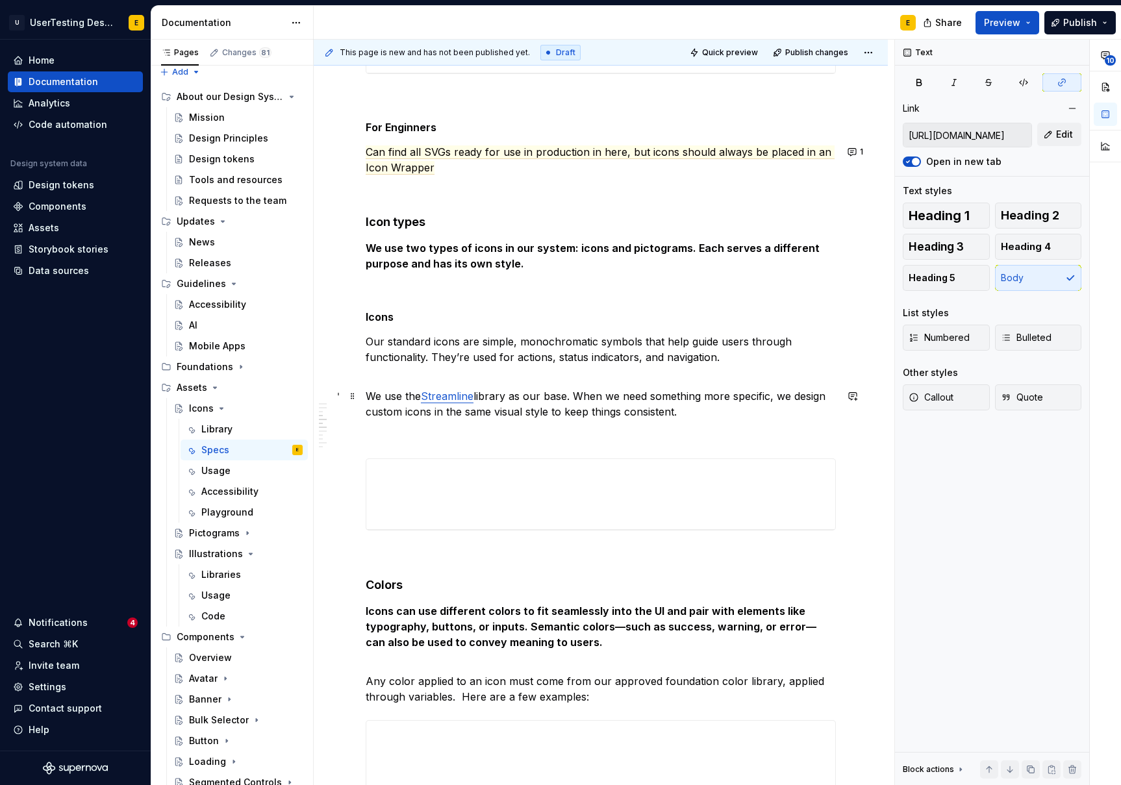
click at [448, 397] on link "Streamline" at bounding box center [447, 396] width 53 height 13
click at [454, 397] on link "Streamline" at bounding box center [447, 396] width 53 height 13
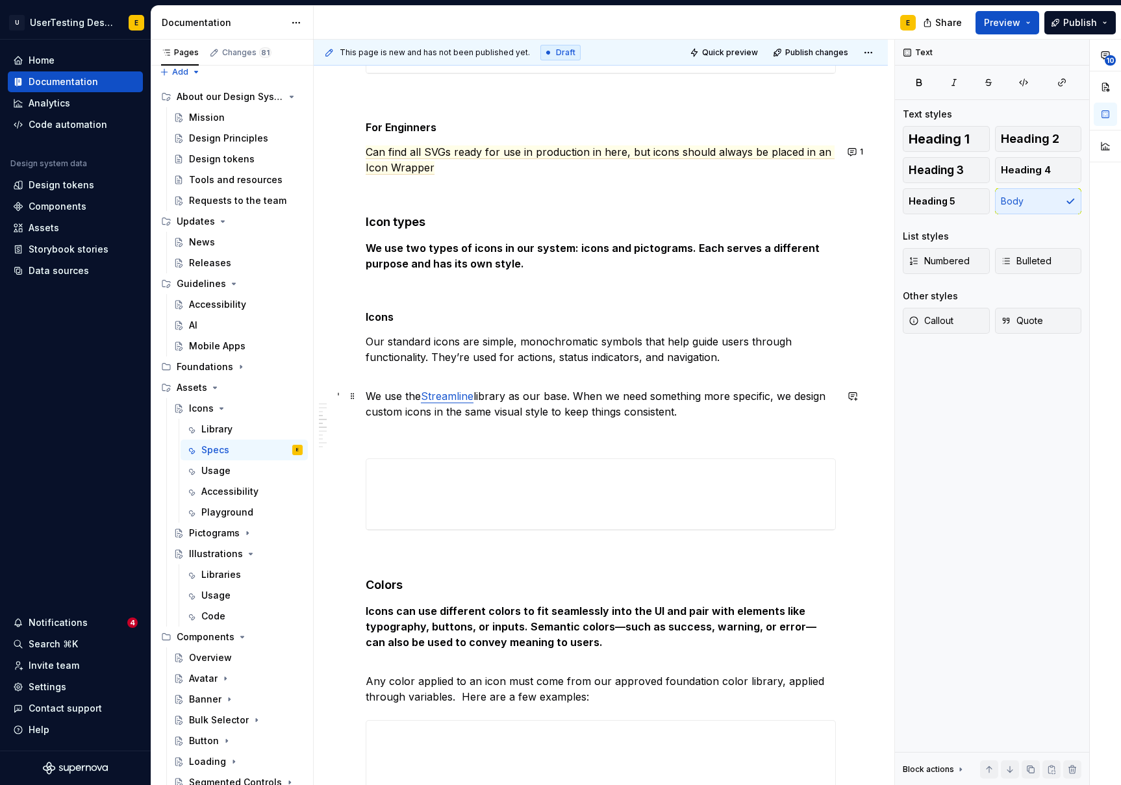
click at [497, 396] on p "We use the Streamline library as our base. When we need something more specific…" at bounding box center [601, 404] width 470 height 31
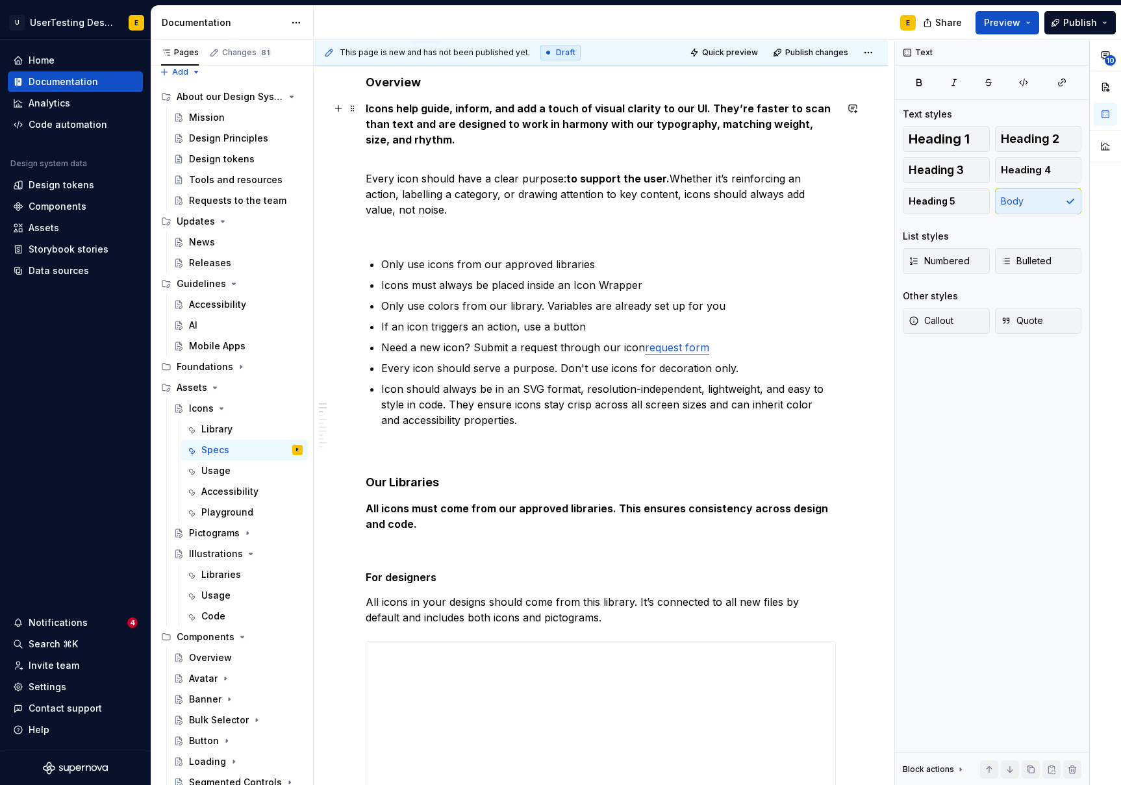
scroll to position [0, 0]
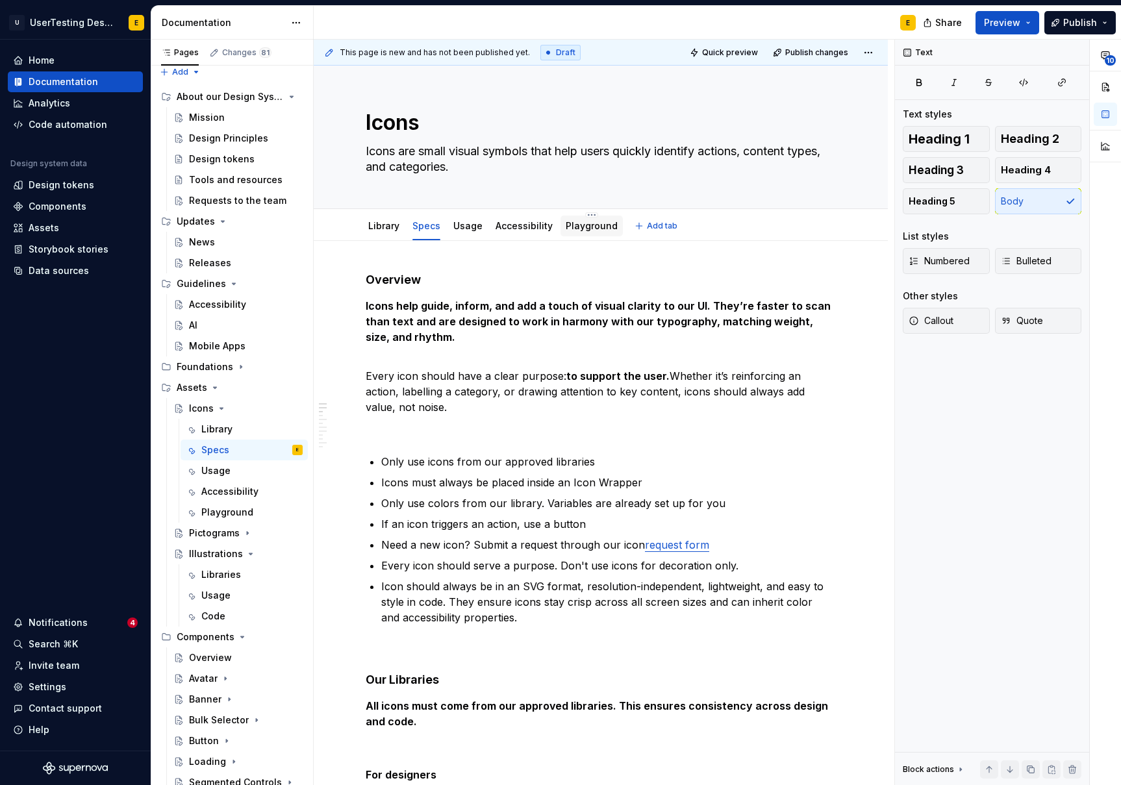
click at [586, 227] on link "Playground" at bounding box center [592, 225] width 52 height 11
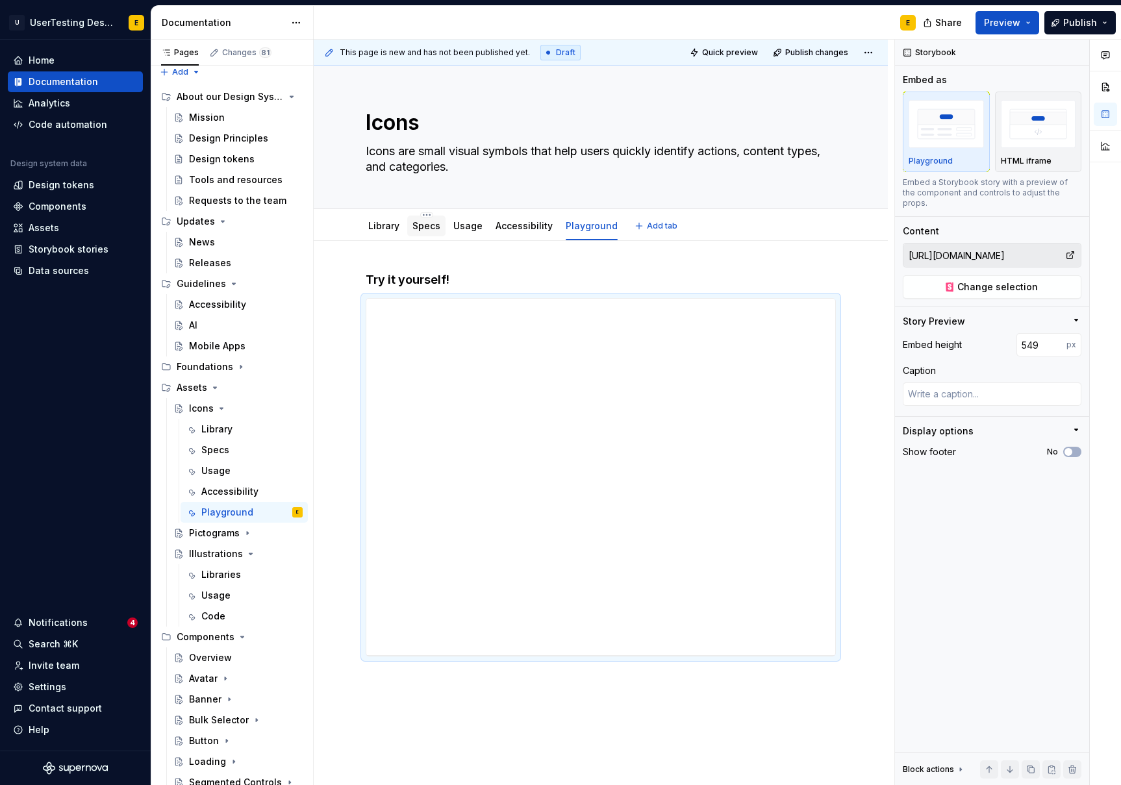
click at [426, 226] on link "Specs" at bounding box center [427, 225] width 28 height 11
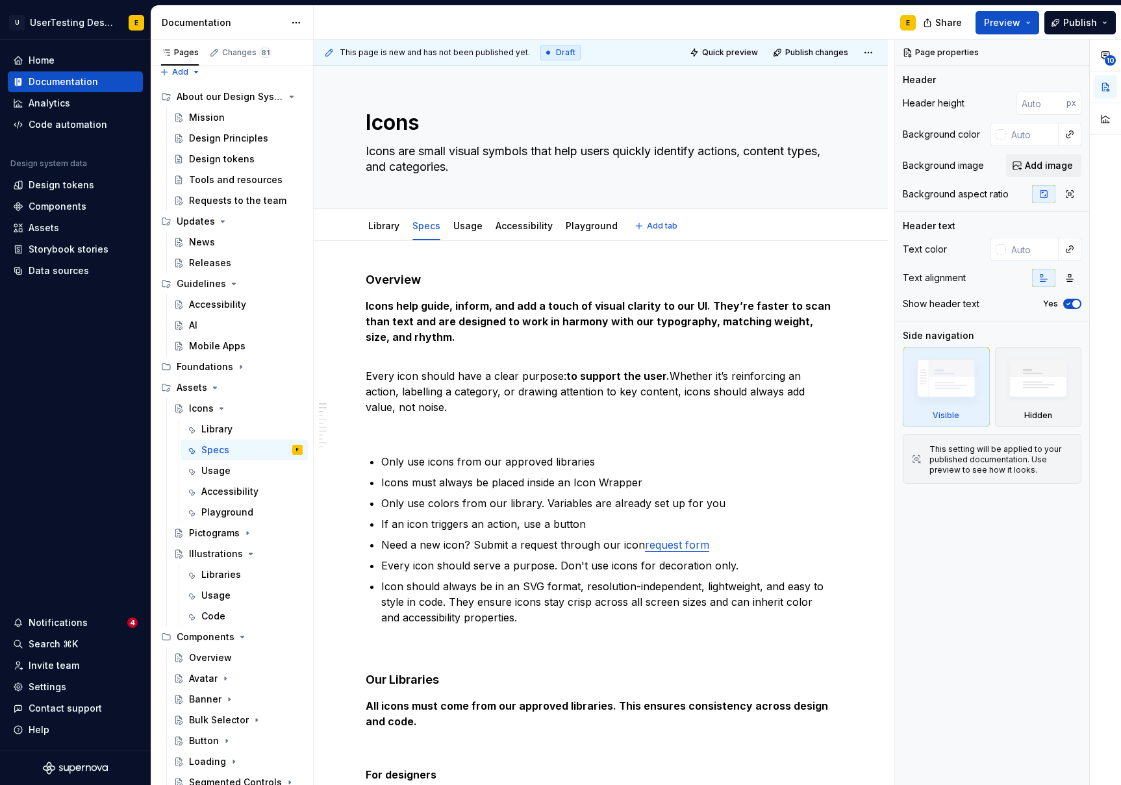
type textarea "*"
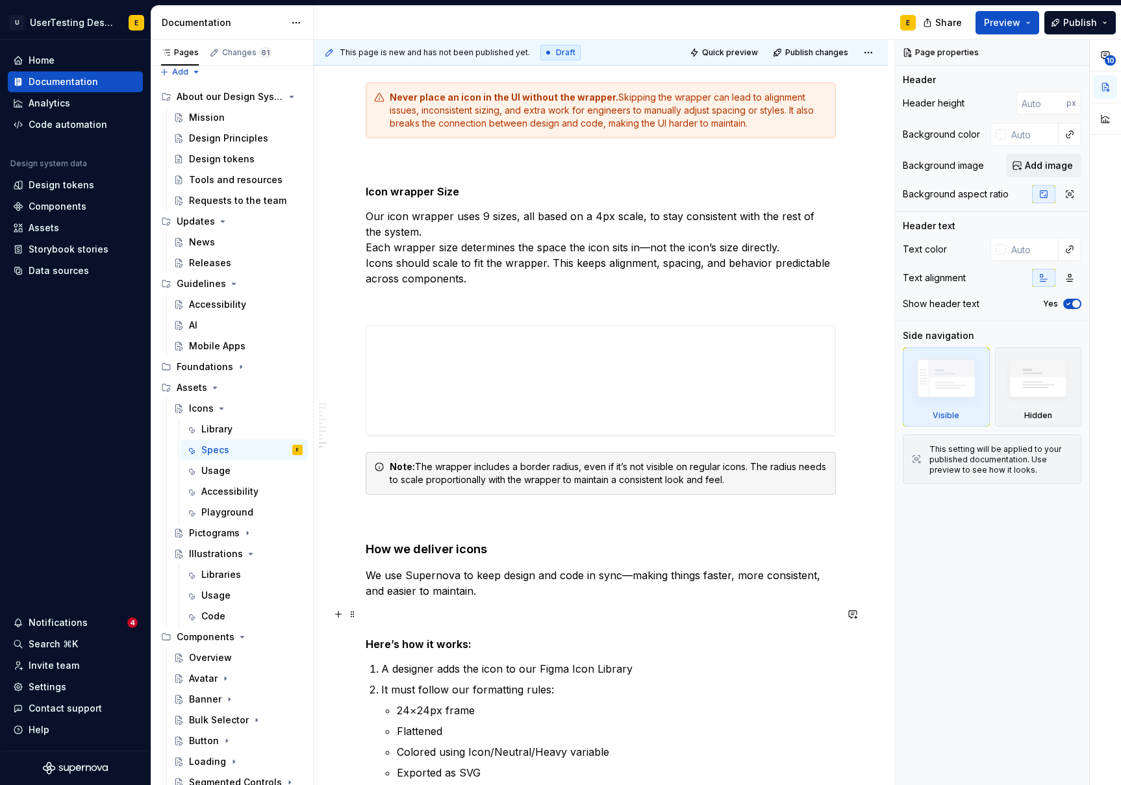
scroll to position [2531, 0]
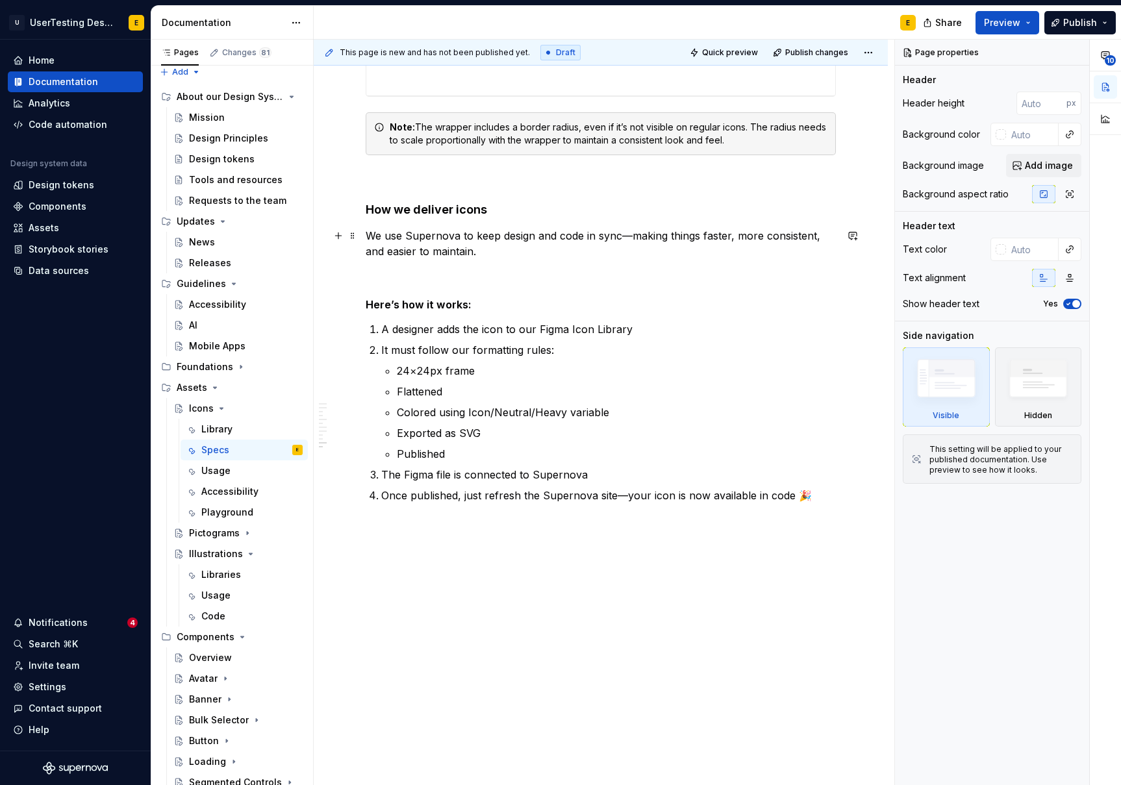
click at [632, 237] on p "We use Supernova to keep design and code in sync—making things faster, more con…" at bounding box center [601, 243] width 470 height 31
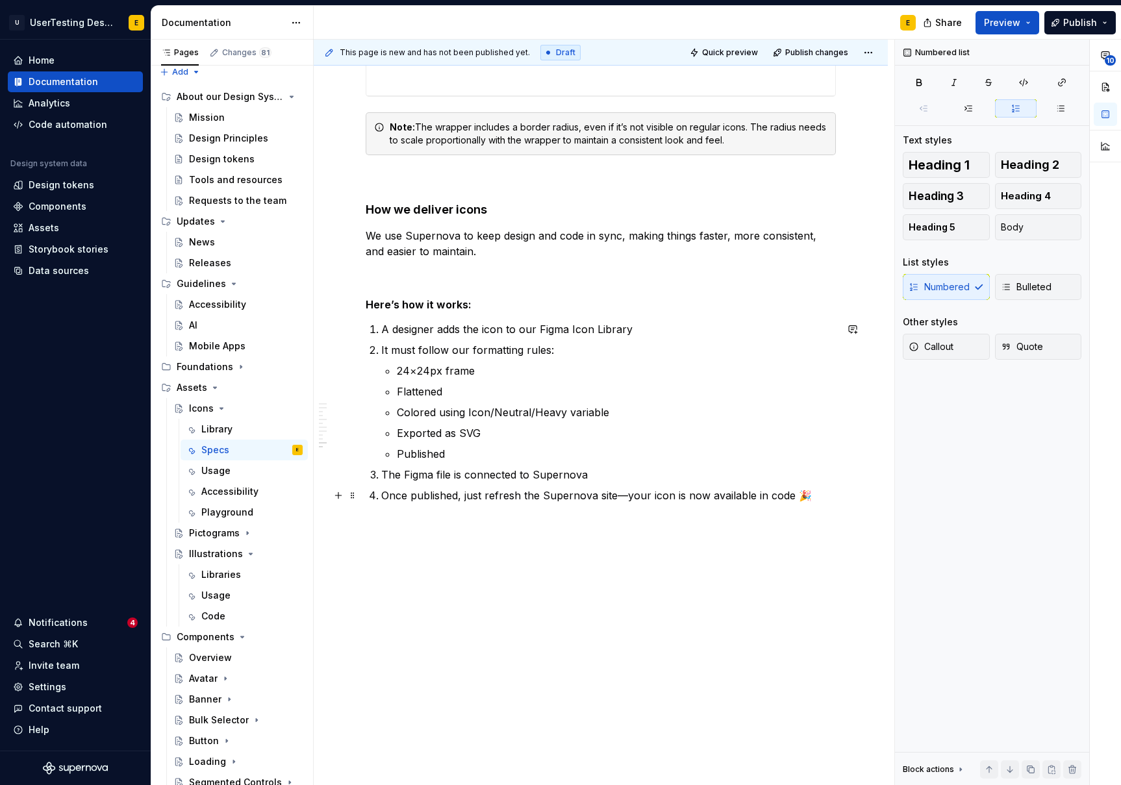
drag, startPoint x: 624, startPoint y: 496, endPoint x: 626, endPoint y: 514, distance: 18.3
click at [624, 496] on p "Once published, just refresh the Supernova site—your icon is now available in c…" at bounding box center [608, 496] width 455 height 16
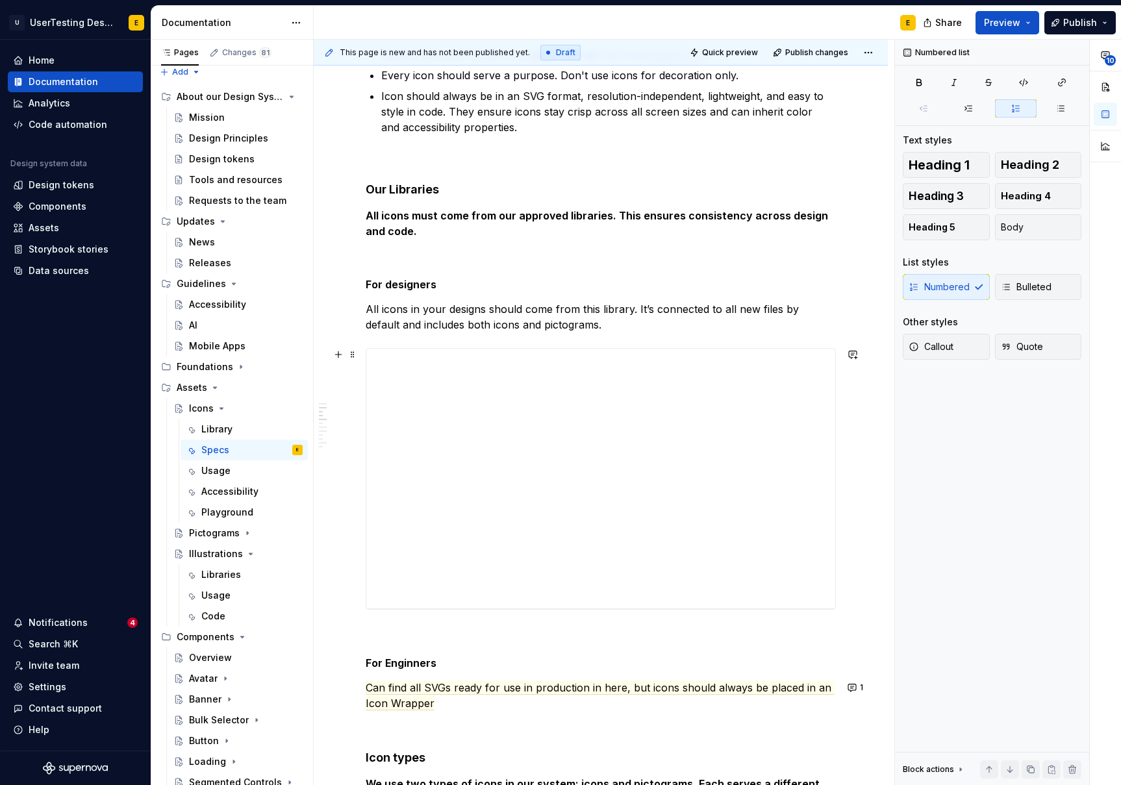
scroll to position [518, 0]
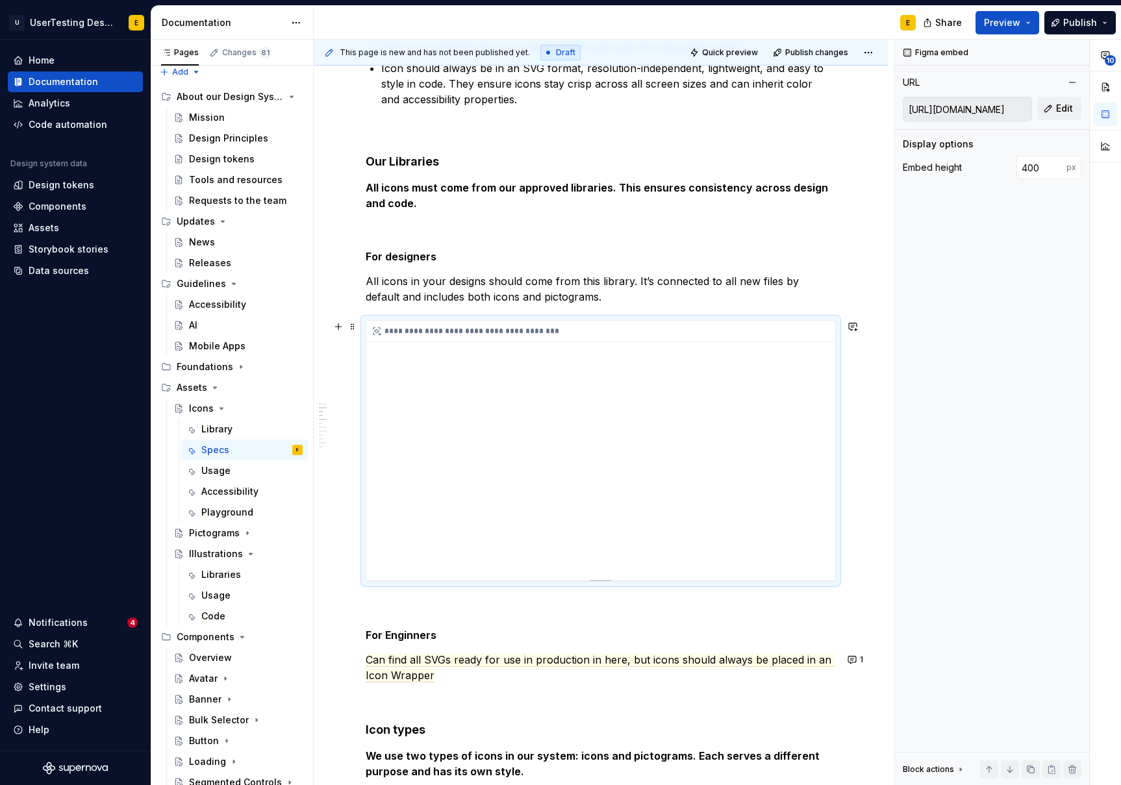
click at [446, 568] on div "**********" at bounding box center [600, 451] width 469 height 260
click at [458, 566] on div "**********" at bounding box center [600, 451] width 469 height 260
click at [470, 335] on div "**********" at bounding box center [604, 331] width 476 height 21
click at [385, 565] on div "**********" at bounding box center [600, 451] width 469 height 260
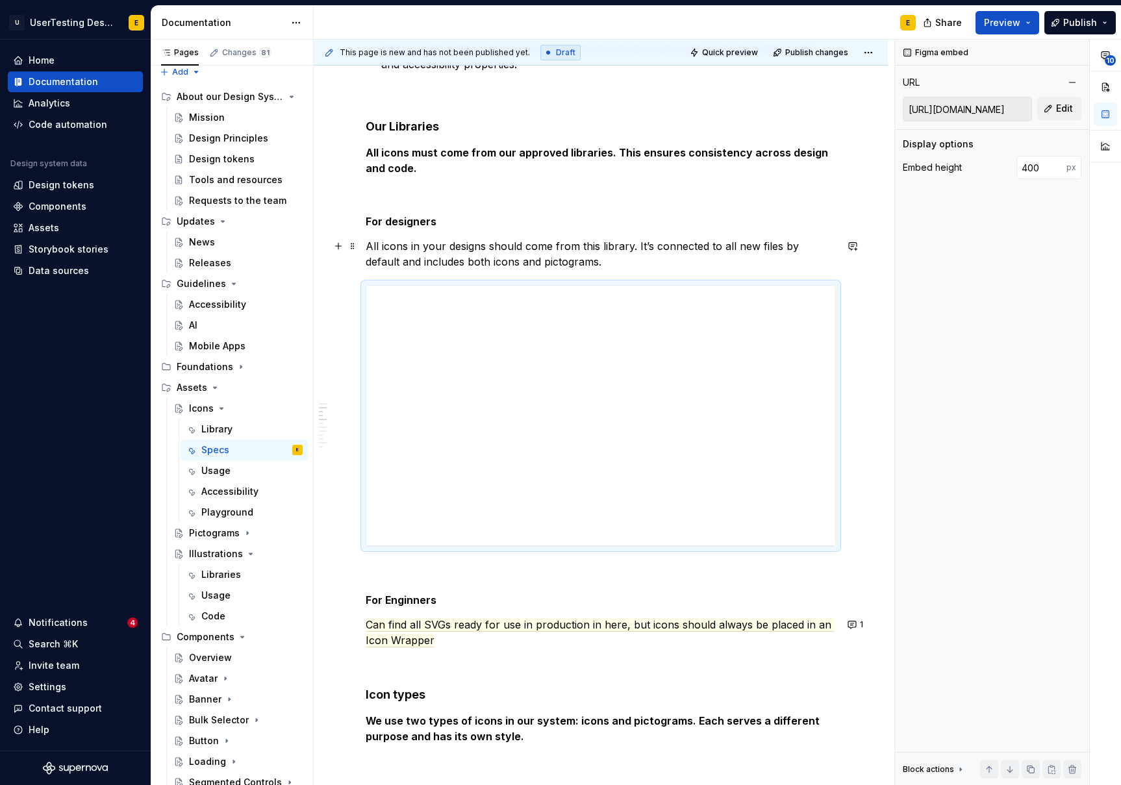
scroll to position [555, 0]
click at [469, 298] on div "**********" at bounding box center [604, 295] width 476 height 21
click at [946, 112] on input "[URL][DOMAIN_NAME]" at bounding box center [968, 108] width 128 height 23
drag, startPoint x: 909, startPoint y: 110, endPoint x: 1047, endPoint y: 114, distance: 138.5
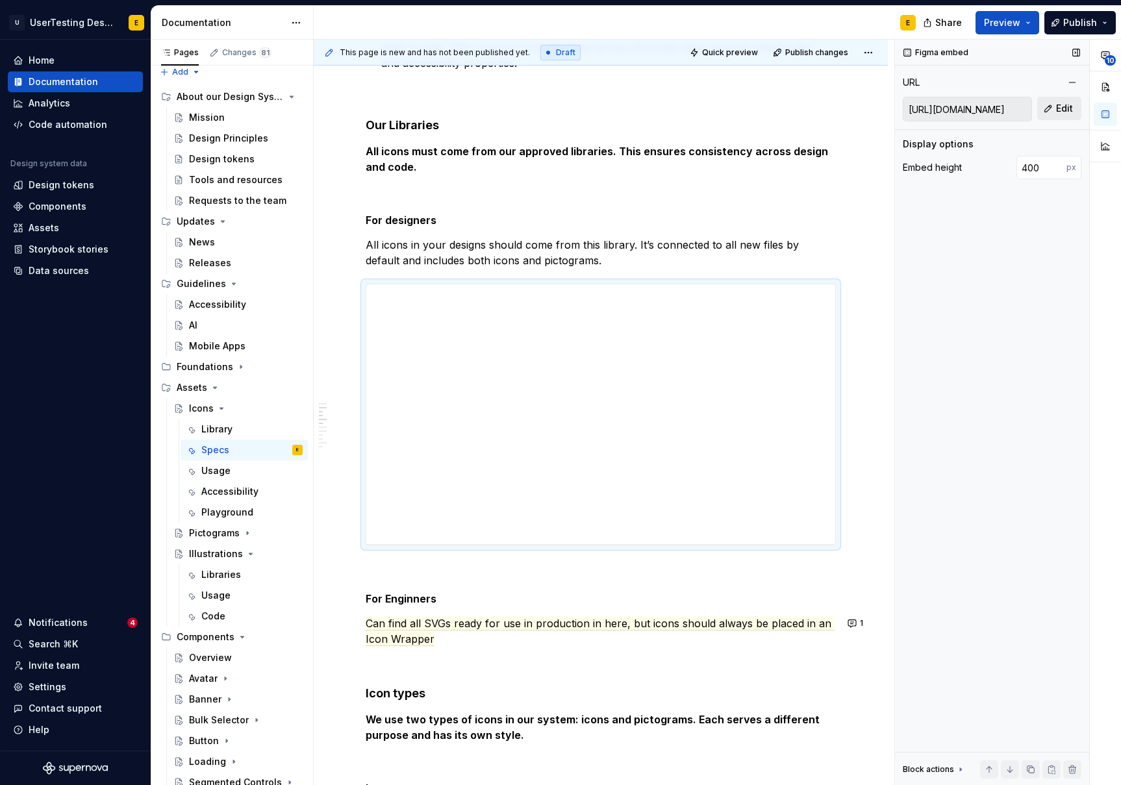
click at [1047, 114] on div "[URL][DOMAIN_NAME] Edit" at bounding box center [992, 109] width 179 height 25
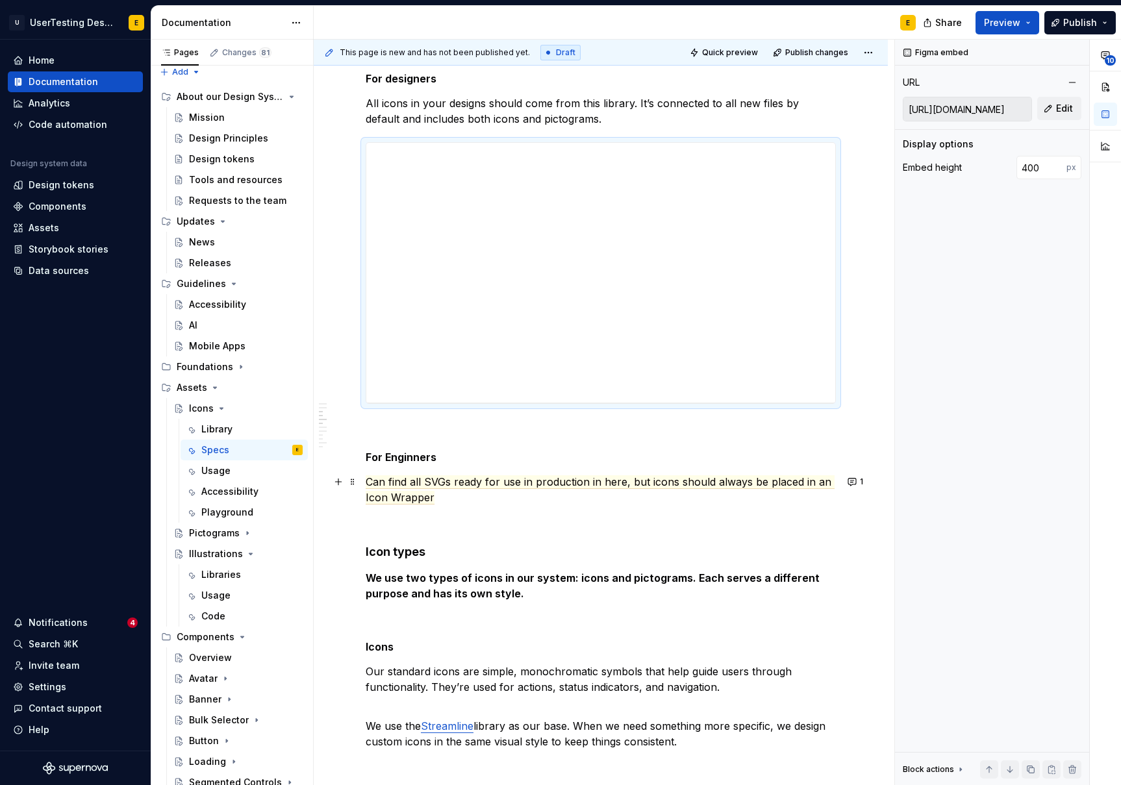
scroll to position [715, 0]
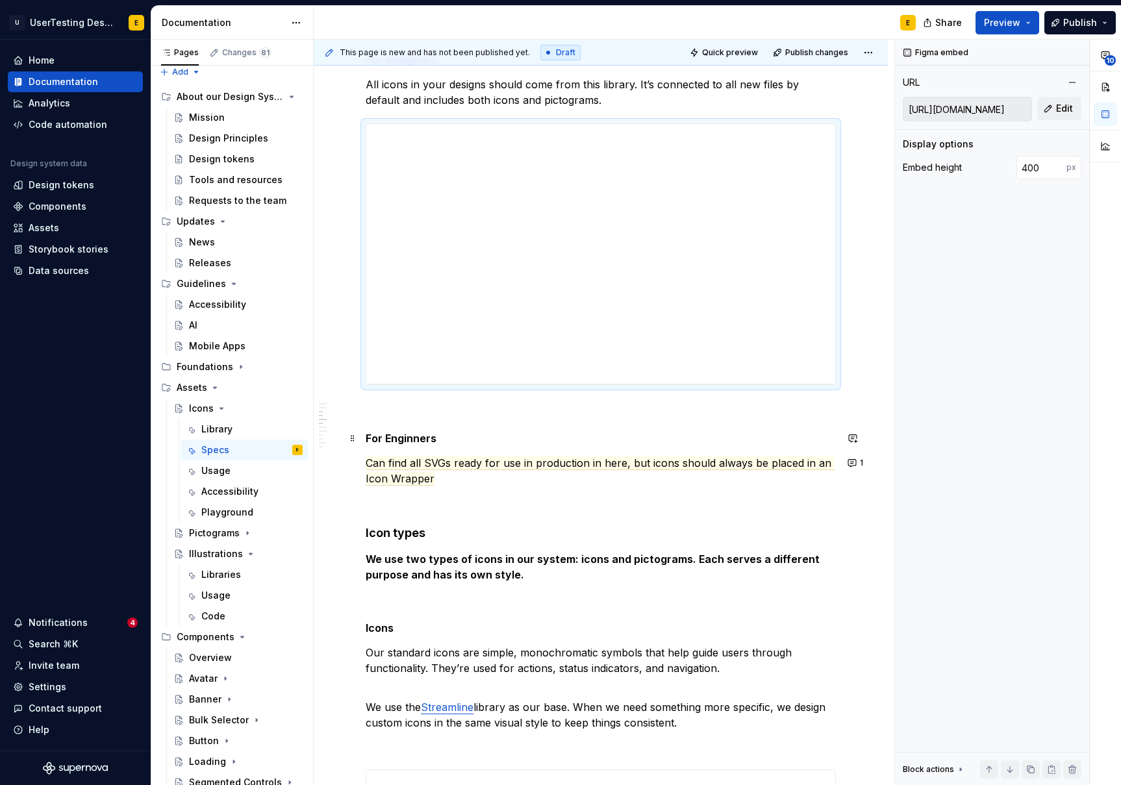
click at [397, 434] on strong "For Enginners" at bounding box center [401, 438] width 71 height 13
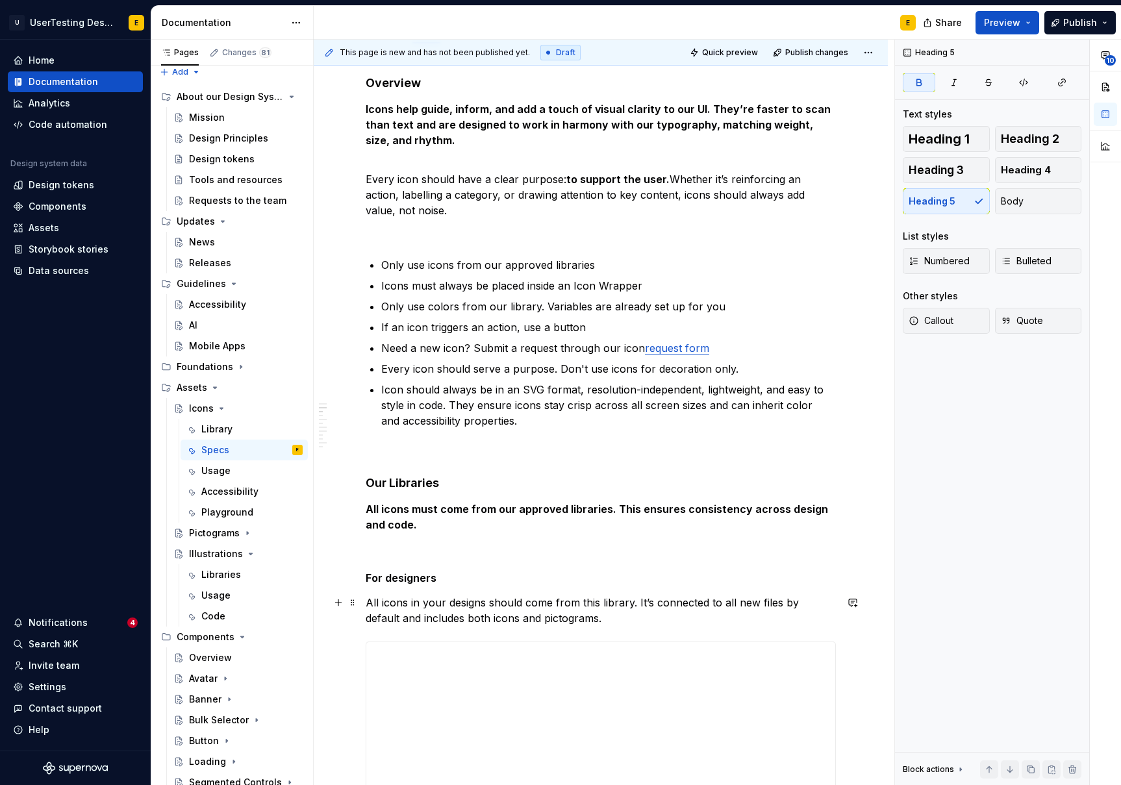
scroll to position [0, 0]
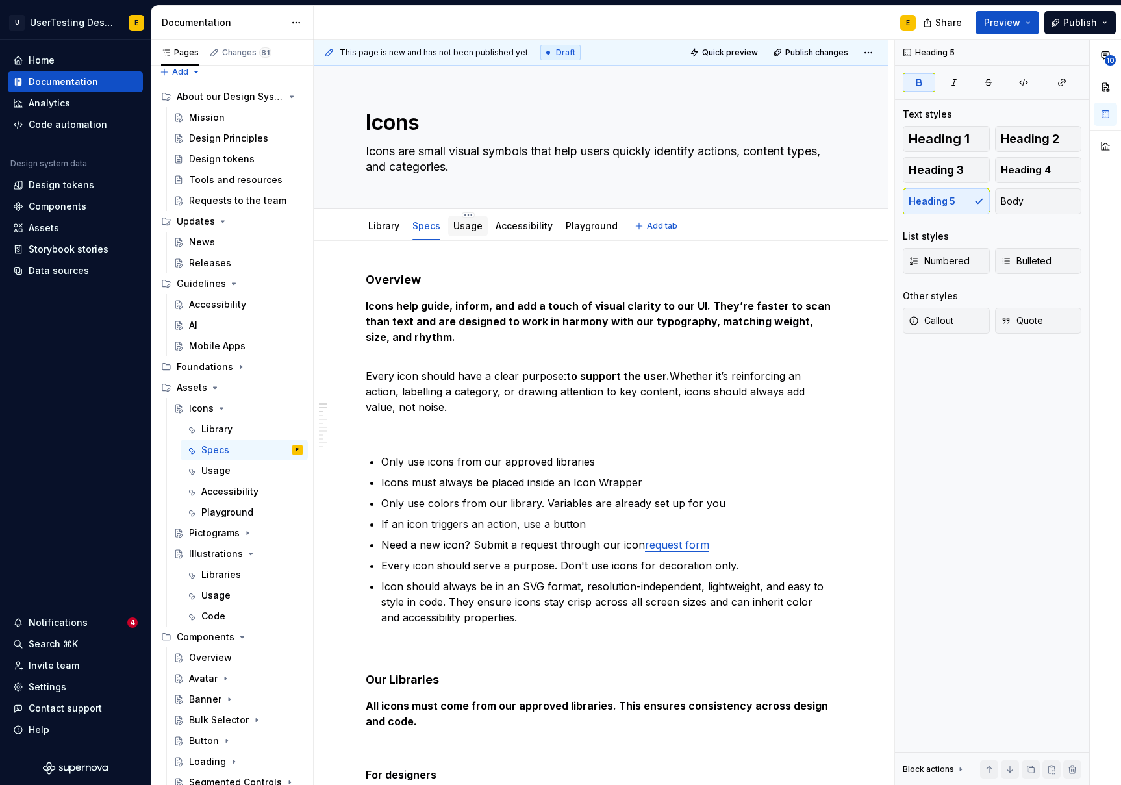
click at [468, 225] on link "Usage" at bounding box center [467, 225] width 29 height 11
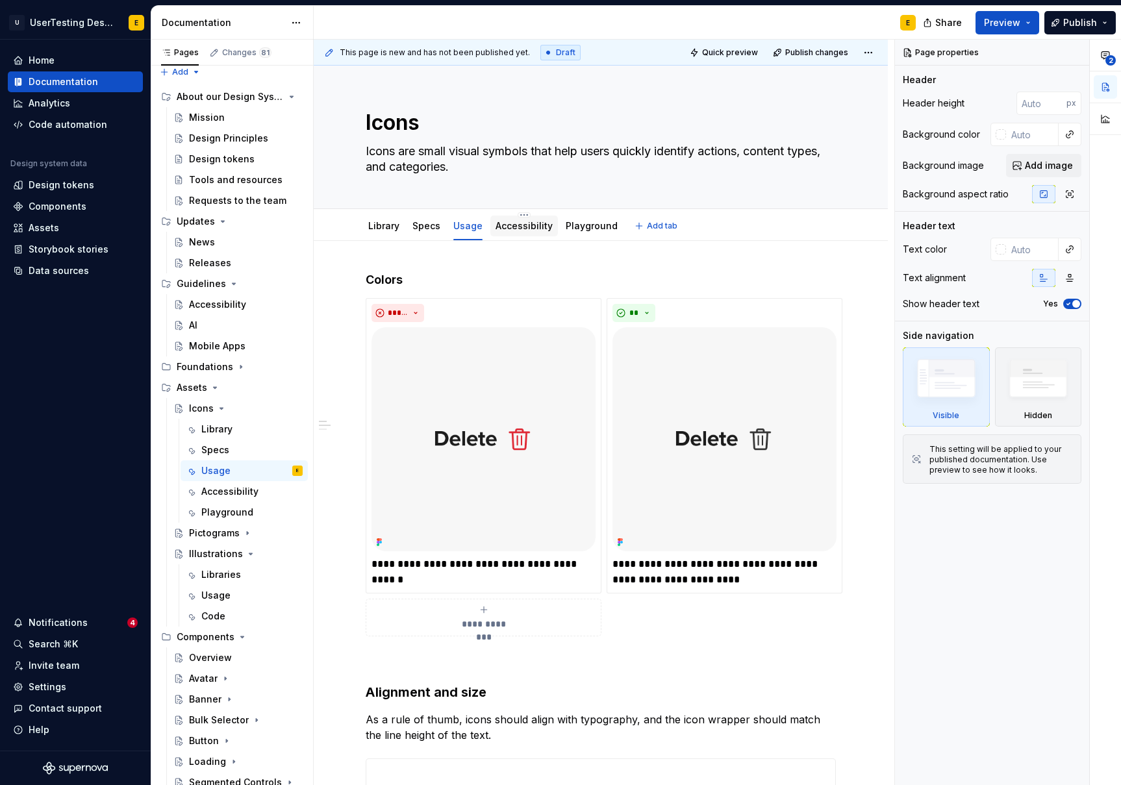
click at [537, 229] on link "Accessibility" at bounding box center [524, 225] width 57 height 11
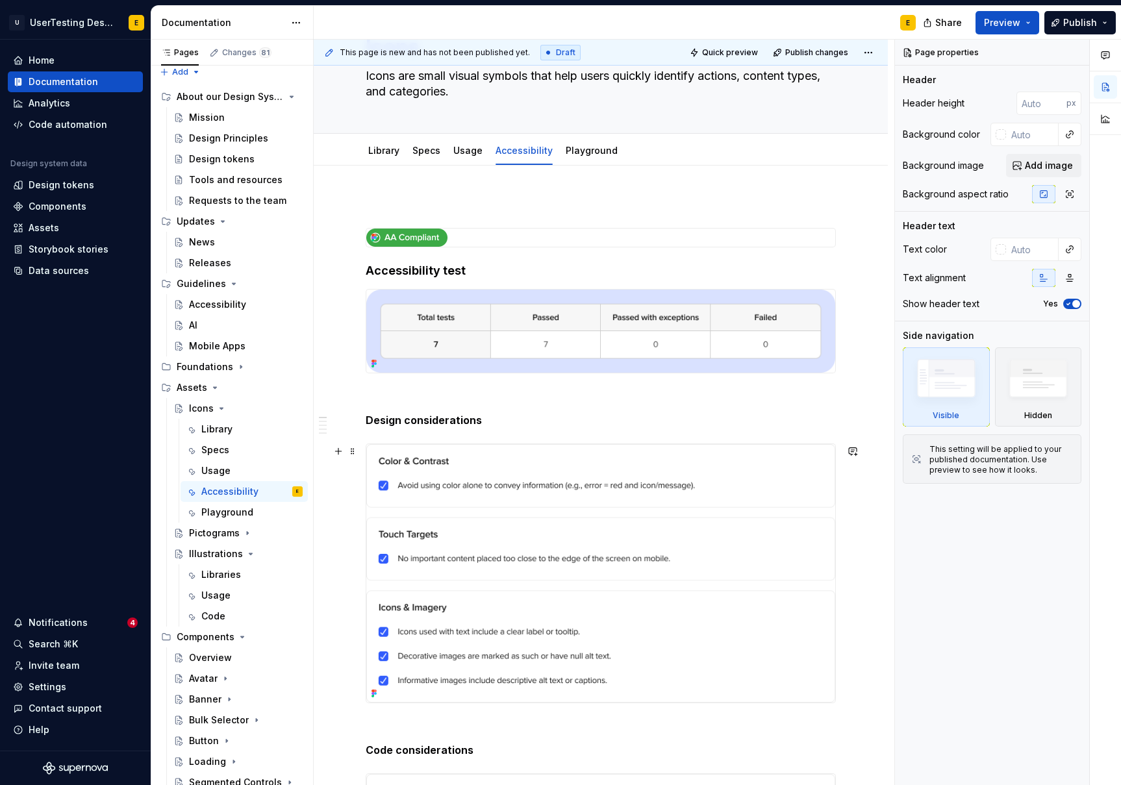
scroll to position [71, 0]
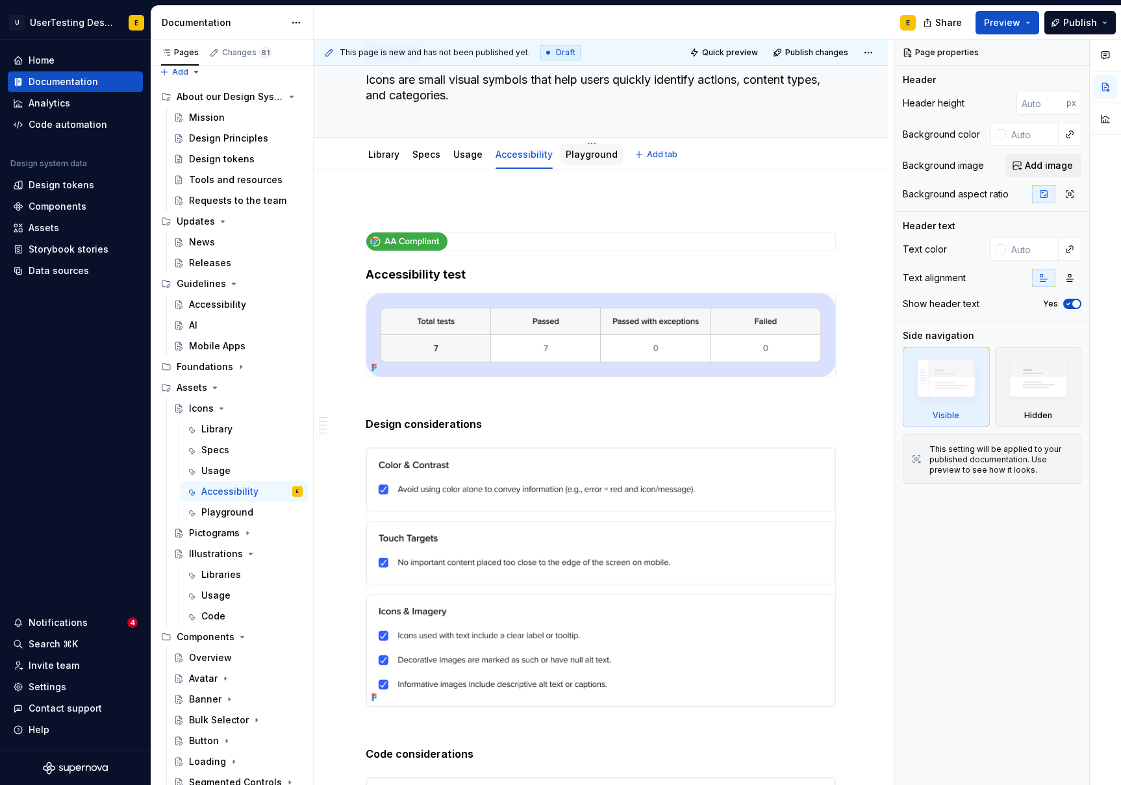
click at [577, 158] on link "Playground" at bounding box center [592, 154] width 52 height 11
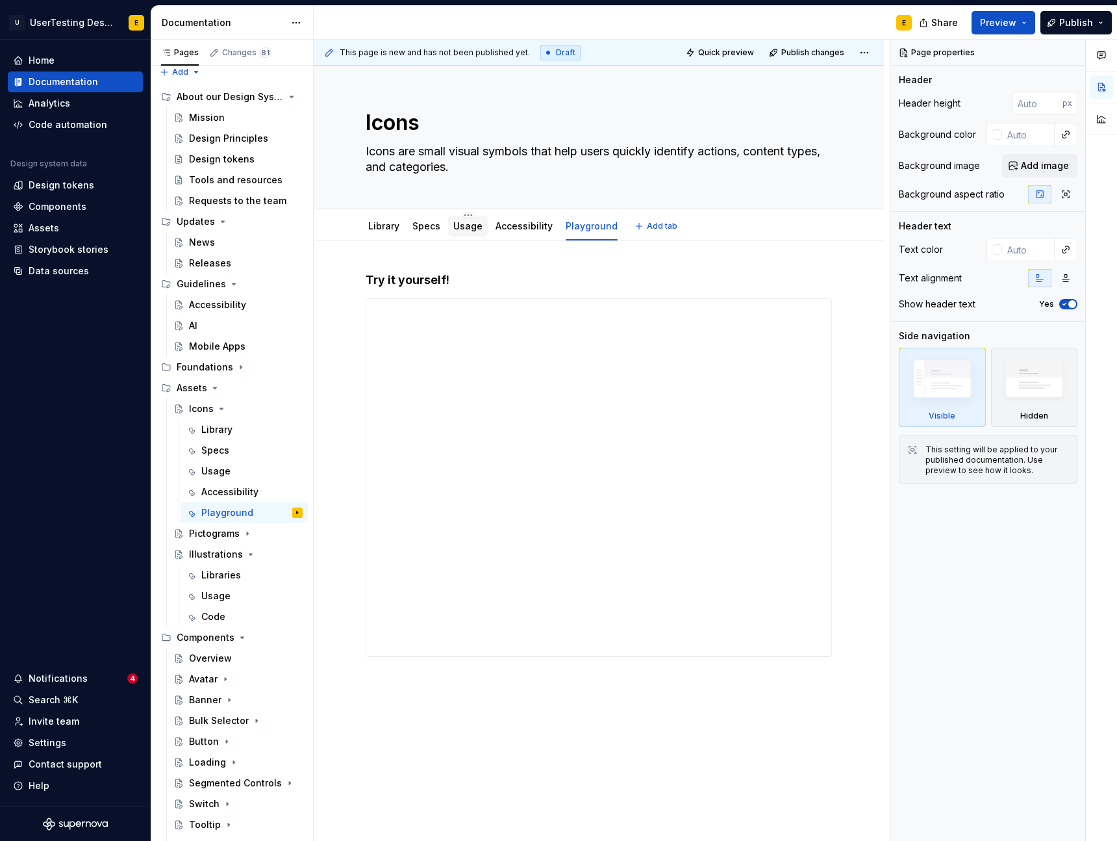
click at [462, 231] on link "Usage" at bounding box center [467, 225] width 29 height 11
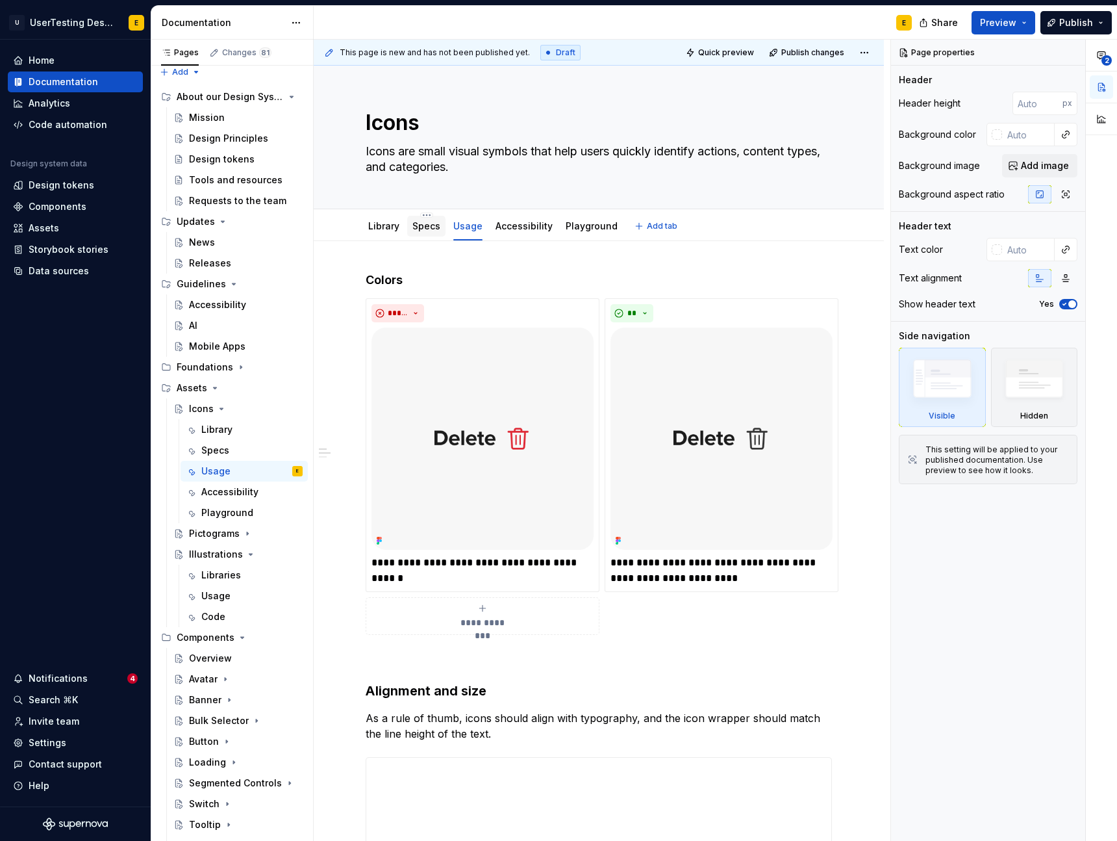
click at [421, 229] on link "Specs" at bounding box center [427, 225] width 28 height 11
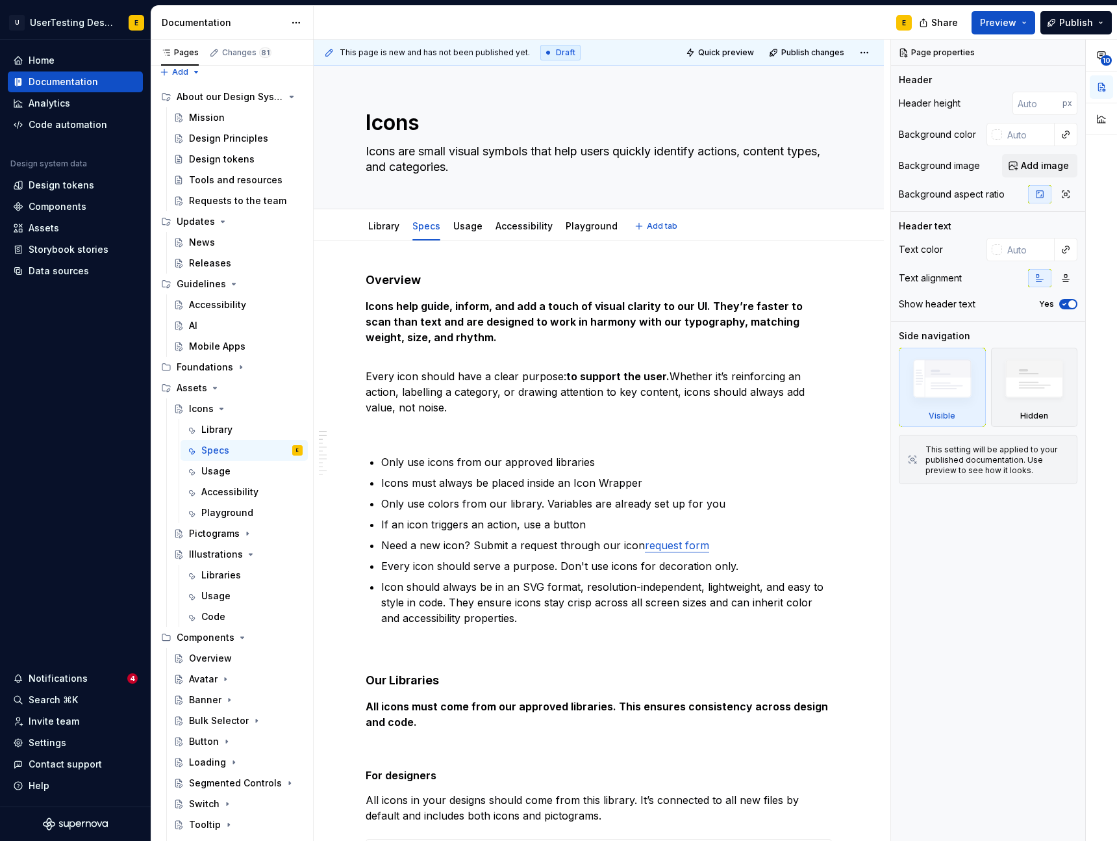
type textarea "*"
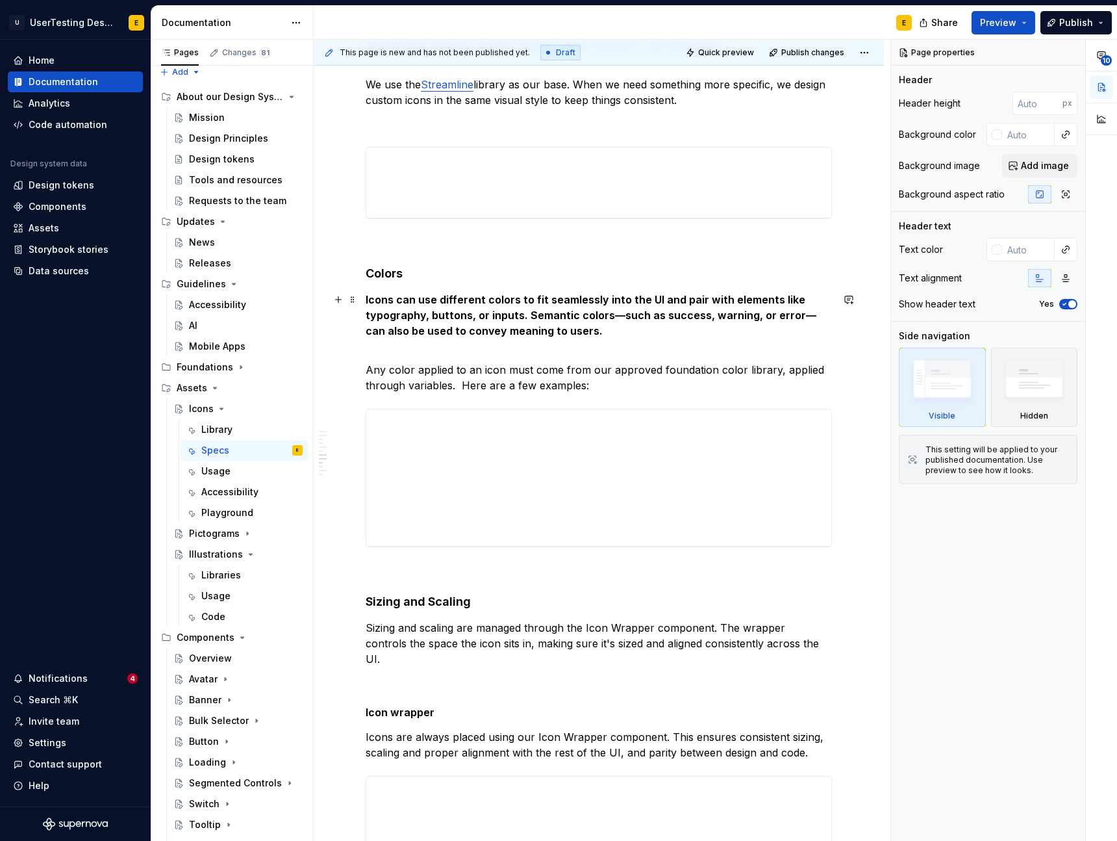
scroll to position [1338, 0]
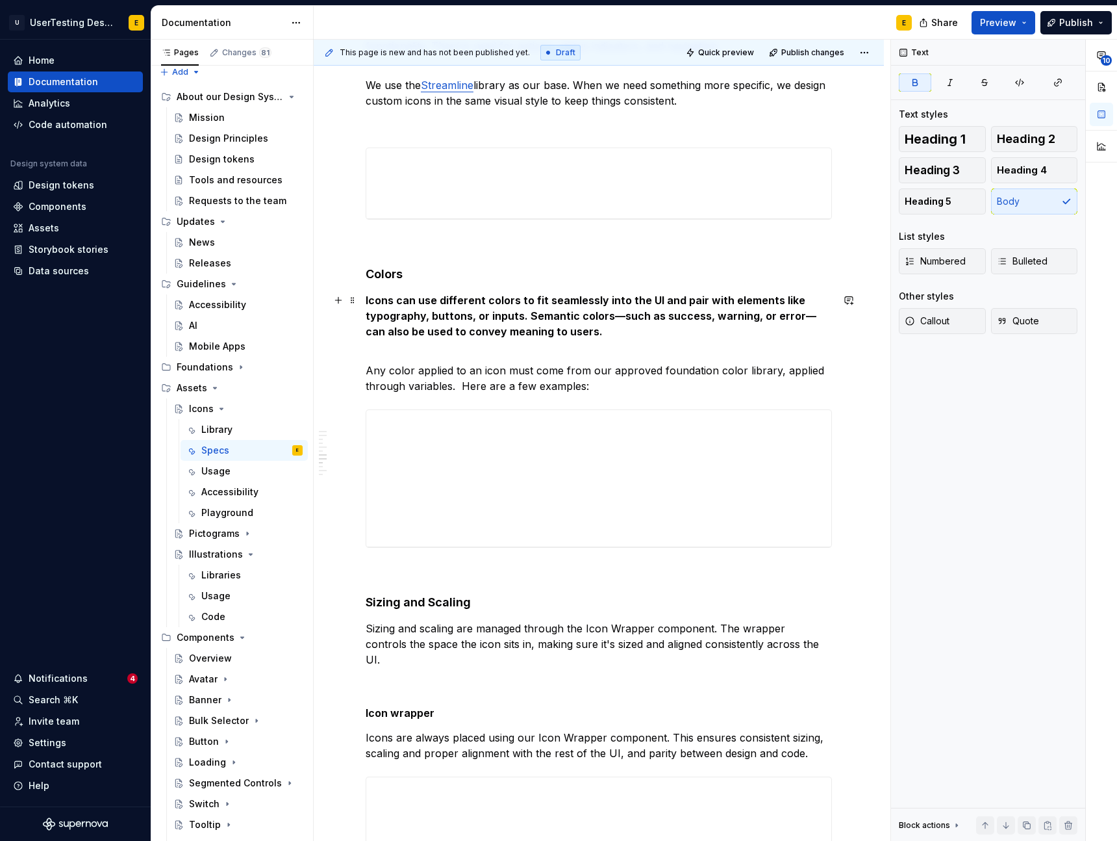
click at [615, 316] on strong "Icons can use different colors to fit seamlessly into the UI and pair with elem…" at bounding box center [591, 316] width 451 height 44
click at [791, 316] on strong "Icons can use different colors to fit seamlessly into the UI and pair with elem…" at bounding box center [598, 316] width 465 height 44
click at [569, 330] on p "Icons can use different colors to fit seamlessly into the UI and pair with elem…" at bounding box center [599, 315] width 466 height 47
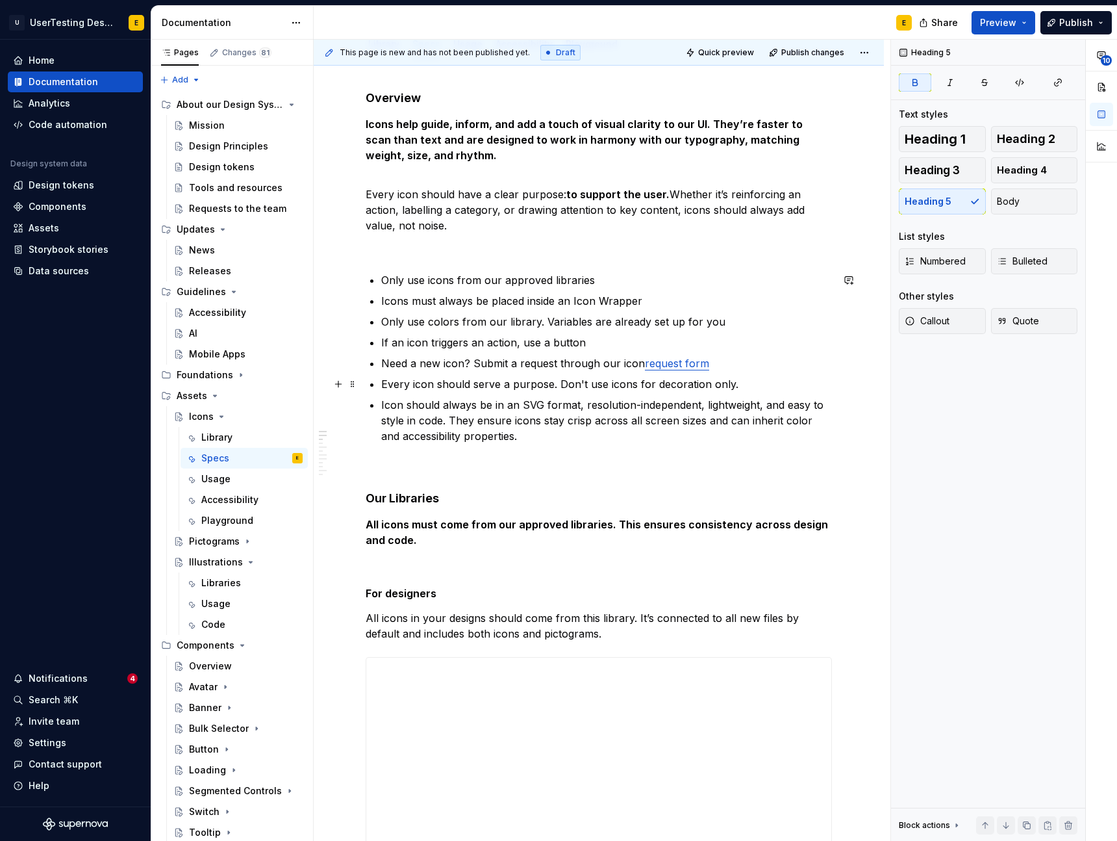
scroll to position [183, 0]
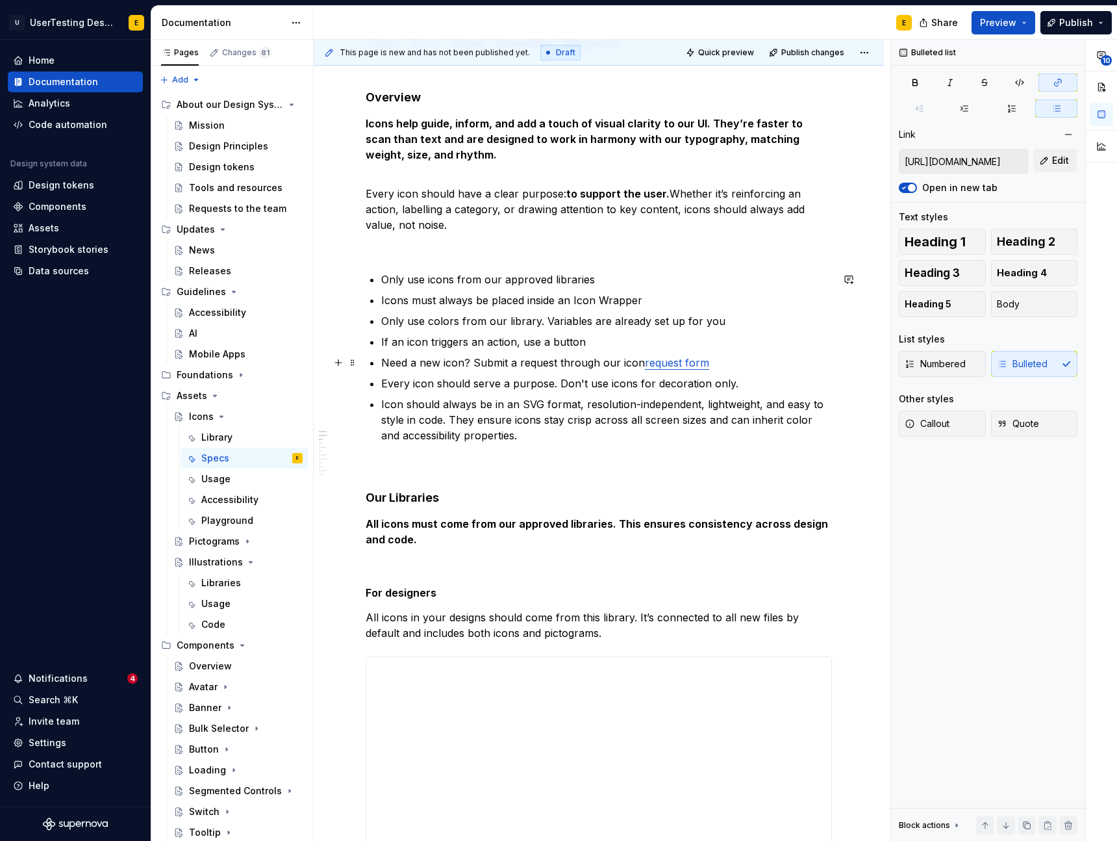
click at [678, 365] on commenthighlight "request form" at bounding box center [677, 362] width 64 height 13
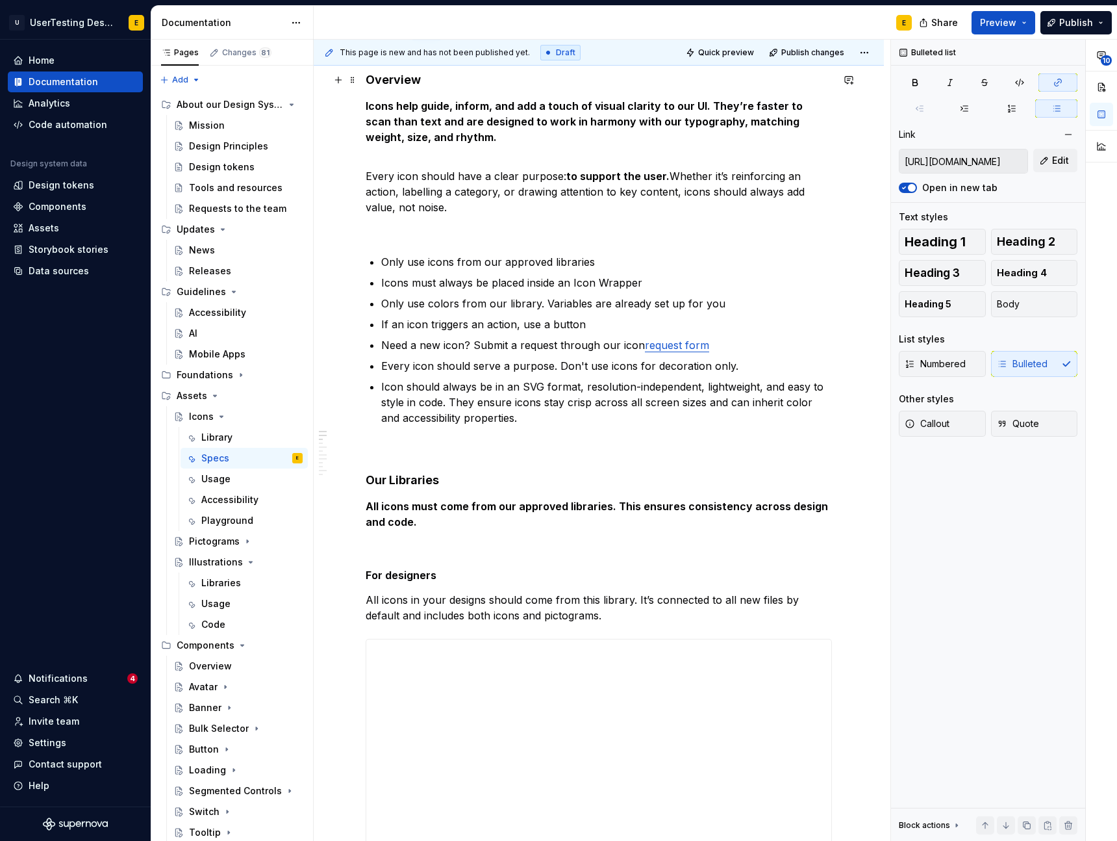
scroll to position [0, 0]
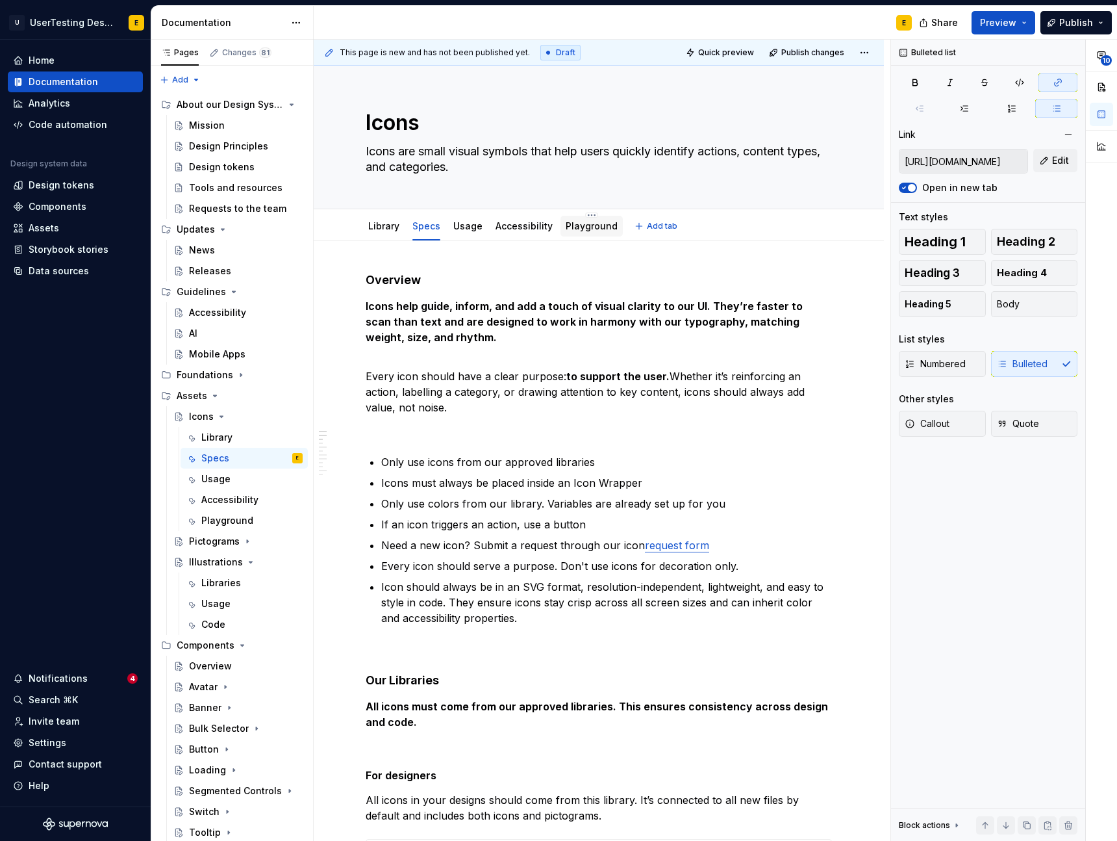
click at [589, 227] on link "Playground" at bounding box center [592, 225] width 52 height 11
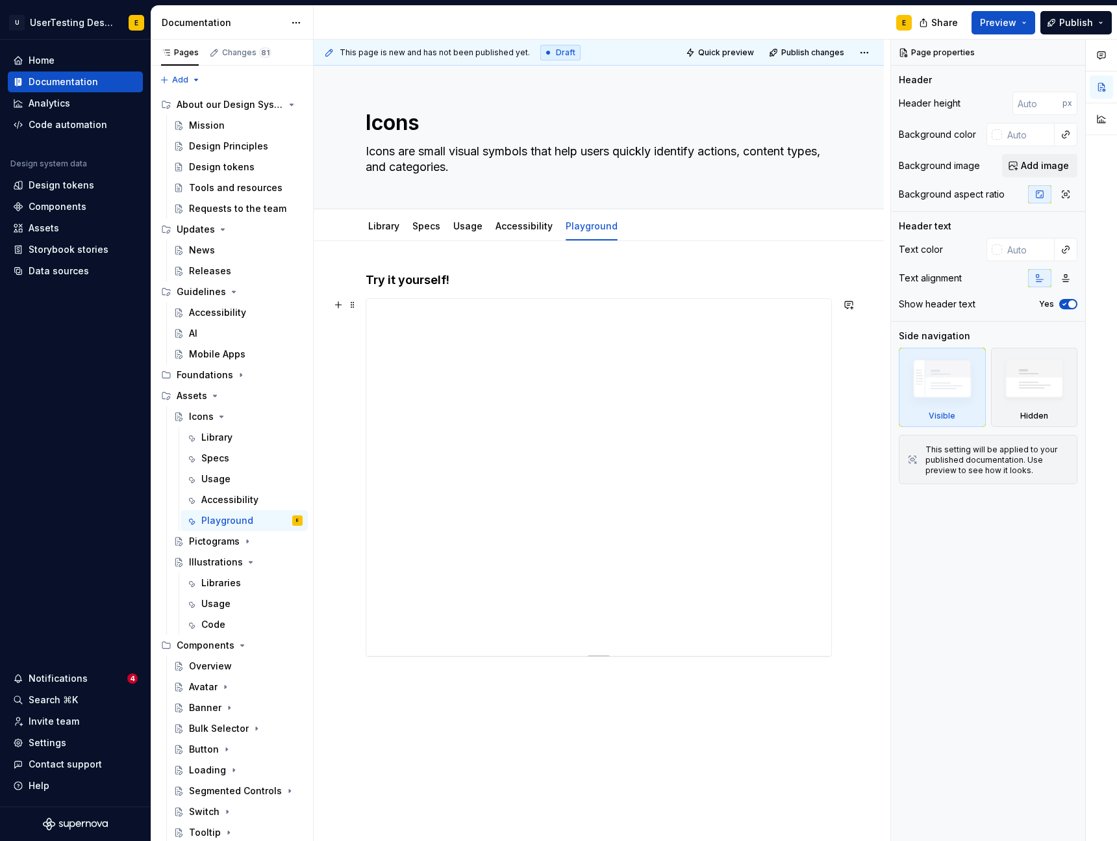
scroll to position [114, 0]
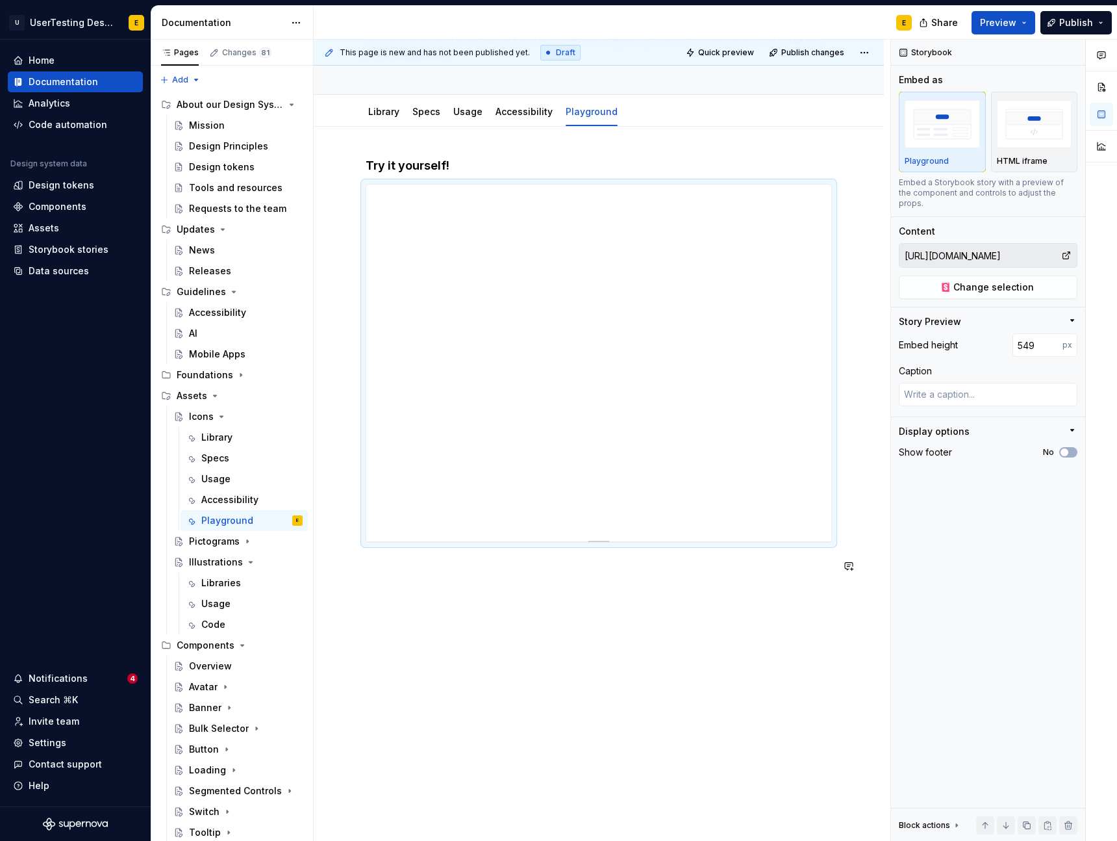
click at [615, 600] on div "Try it yourself!" at bounding box center [599, 484] width 570 height 715
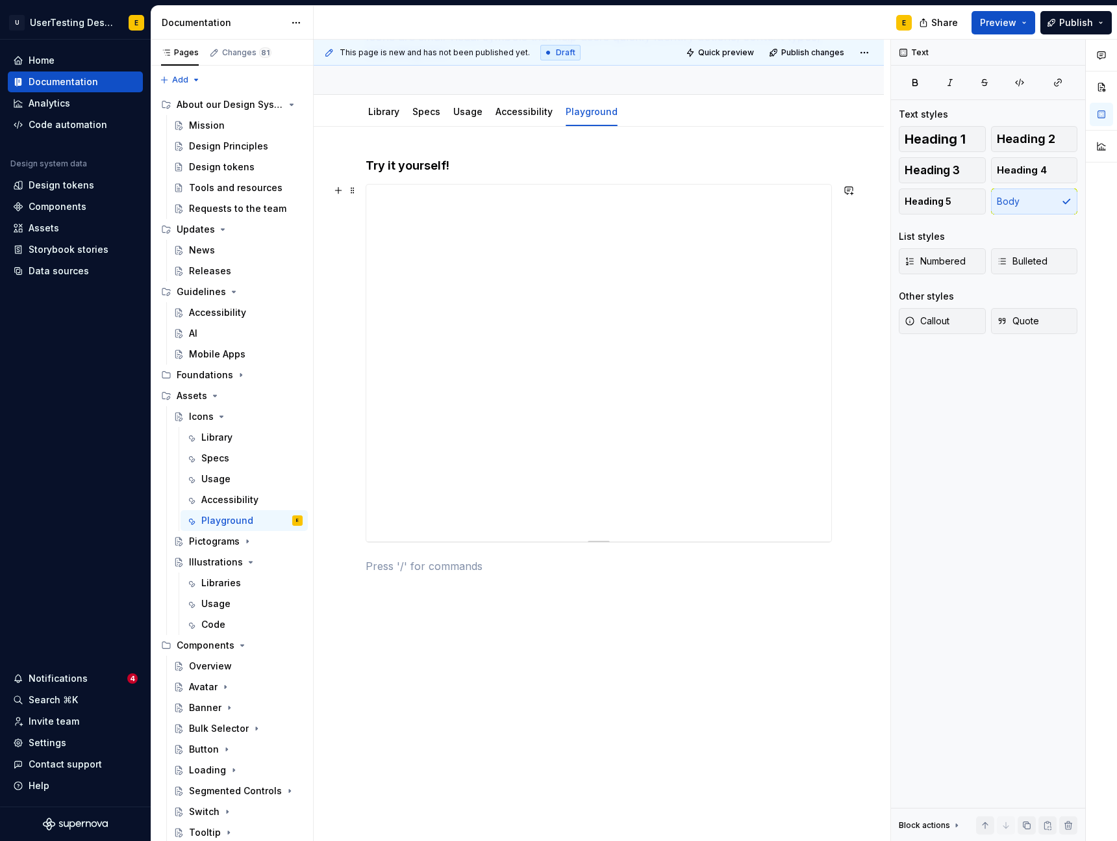
scroll to position [0, 0]
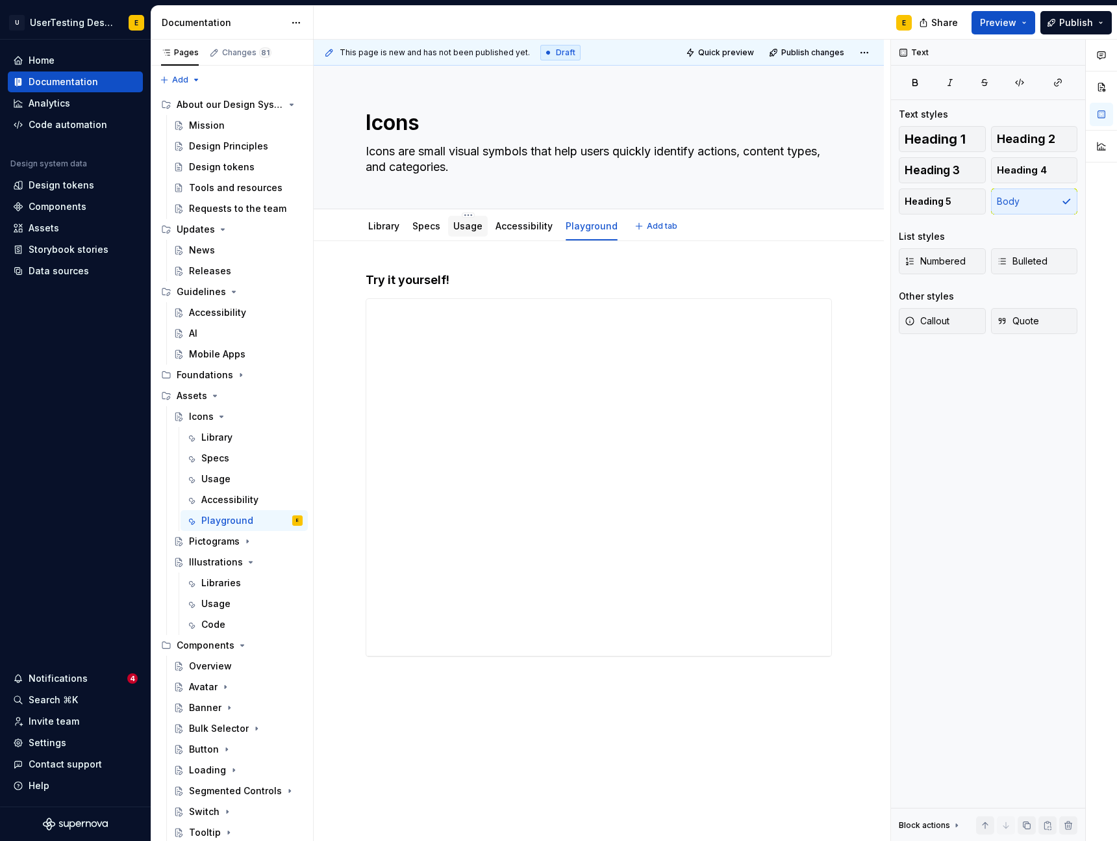
click at [457, 227] on link "Usage" at bounding box center [467, 225] width 29 height 11
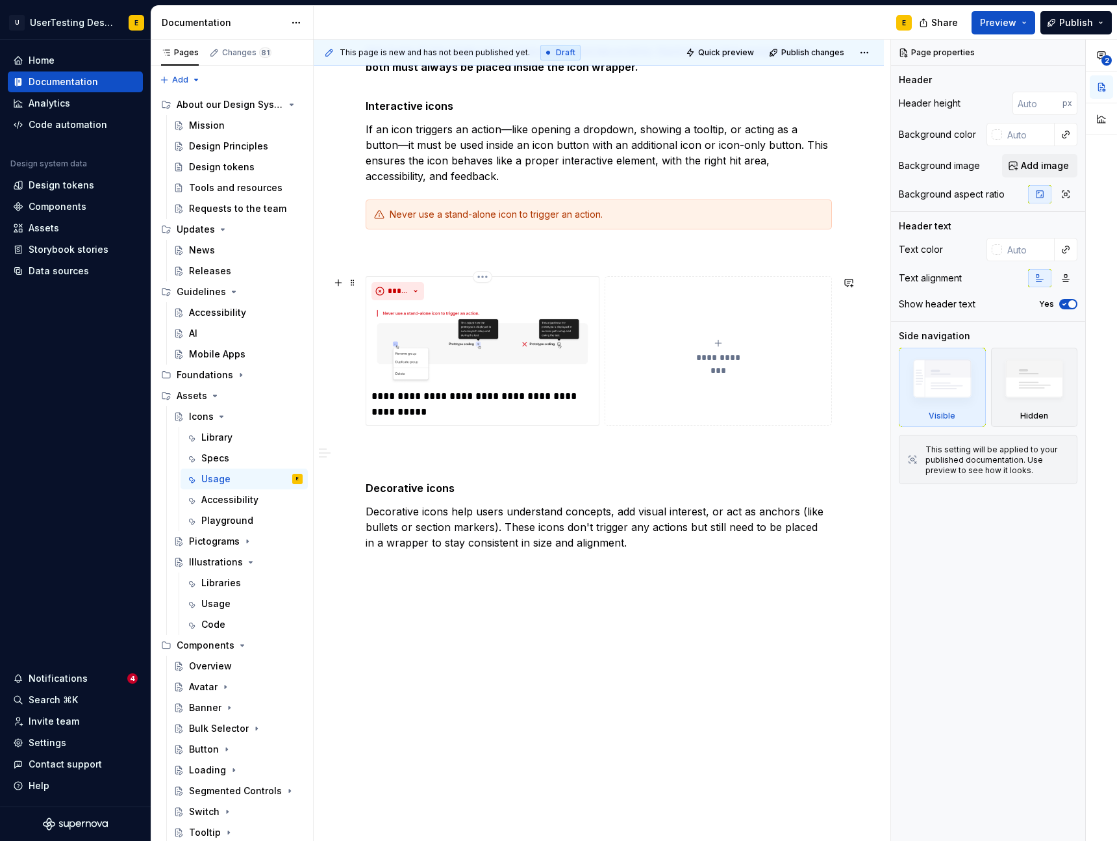
scroll to position [1696, 0]
type textarea "*"
